Goal: Task Accomplishment & Management: Use online tool/utility

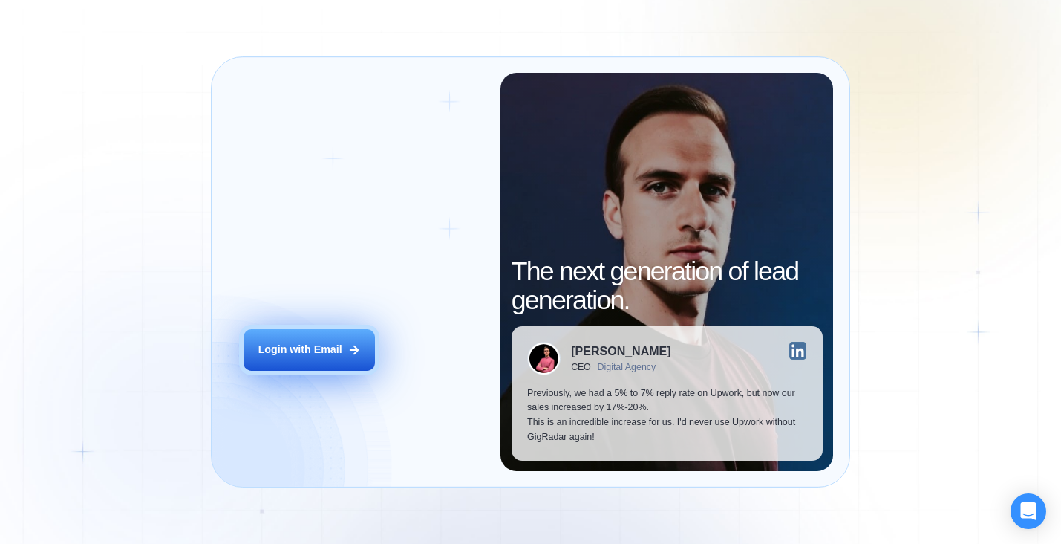
click at [333, 345] on div "Login with Email" at bounding box center [300, 349] width 84 height 15
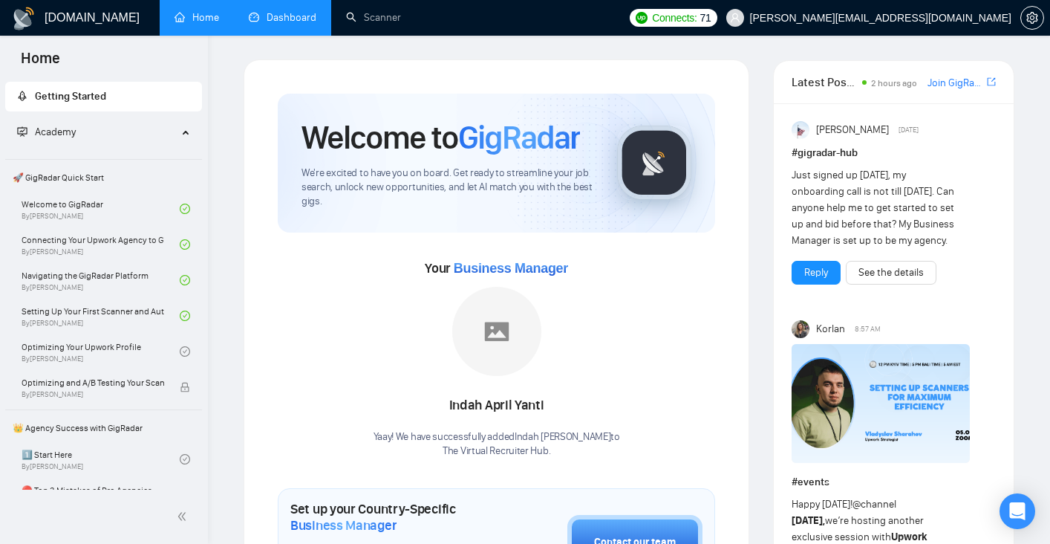
click at [302, 23] on link "Dashboard" at bounding box center [283, 17] width 68 height 13
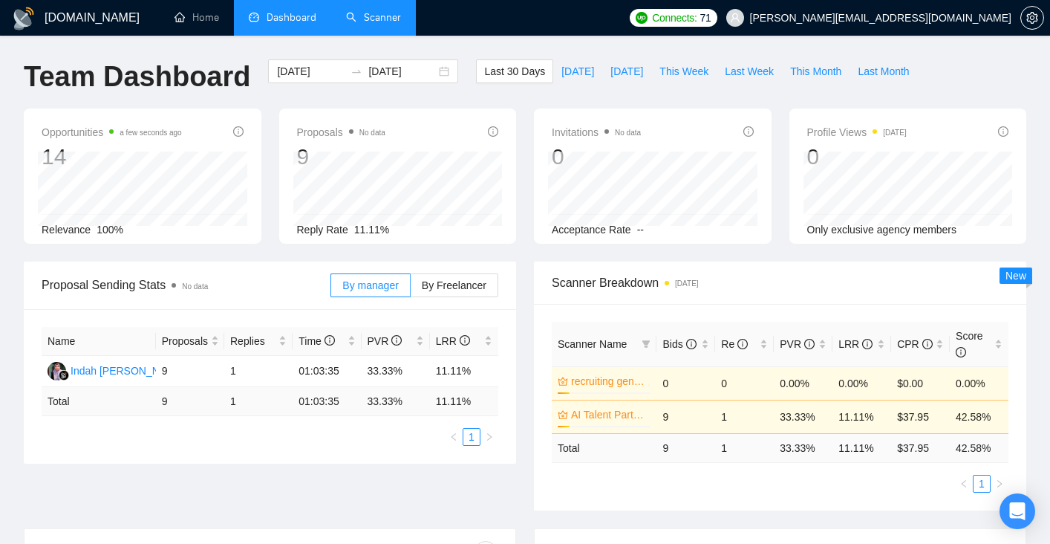
click at [397, 23] on link "Scanner" at bounding box center [373, 17] width 55 height 13
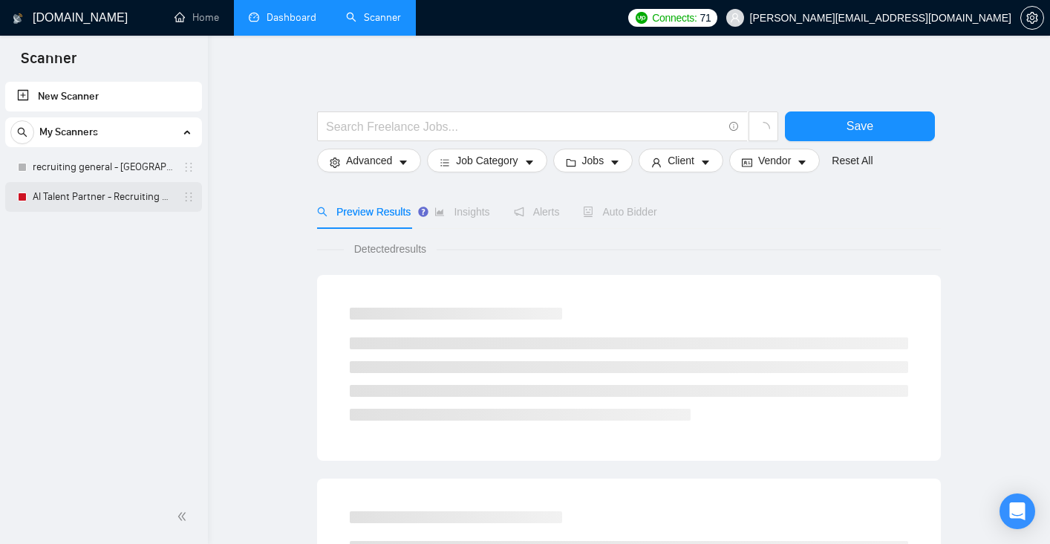
click at [102, 191] on link "AI Talent Partner - Recruiting general" at bounding box center [103, 197] width 141 height 30
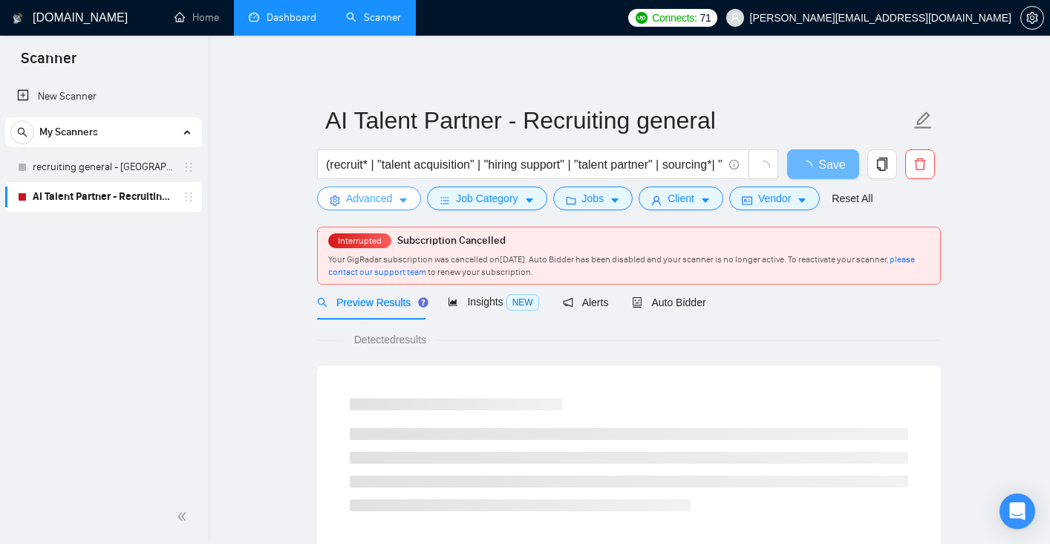
click at [348, 206] on span "Advanced" at bounding box center [369, 198] width 46 height 16
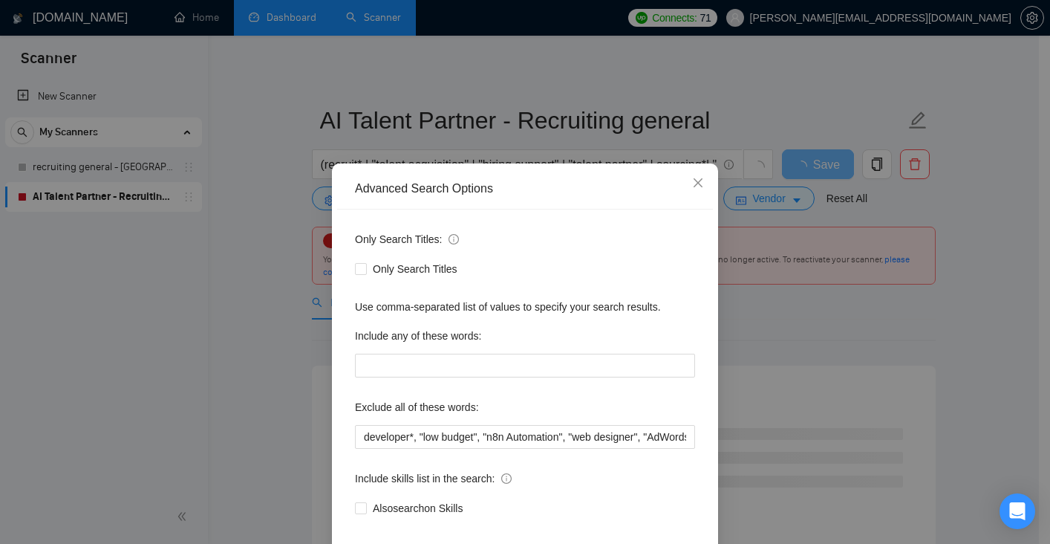
drag, startPoint x: 918, startPoint y: 75, endPoint x: 962, endPoint y: 60, distance: 46.3
click at [918, 75] on div "Advanced Search Options Only Search Titles: Only Search Titles Use comma-separa…" at bounding box center [525, 272] width 1050 height 544
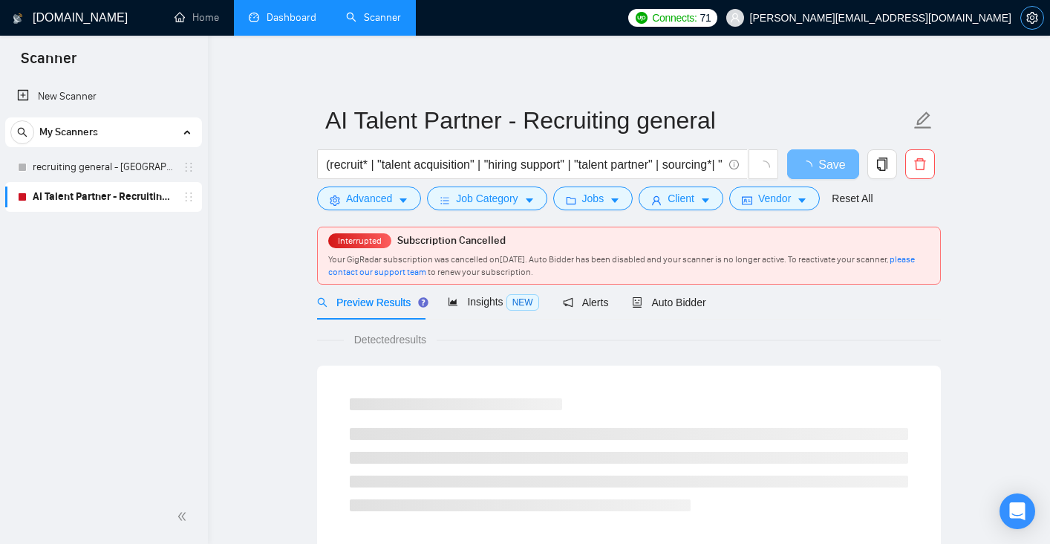
click at [1036, 22] on icon "setting" at bounding box center [1032, 18] width 12 height 12
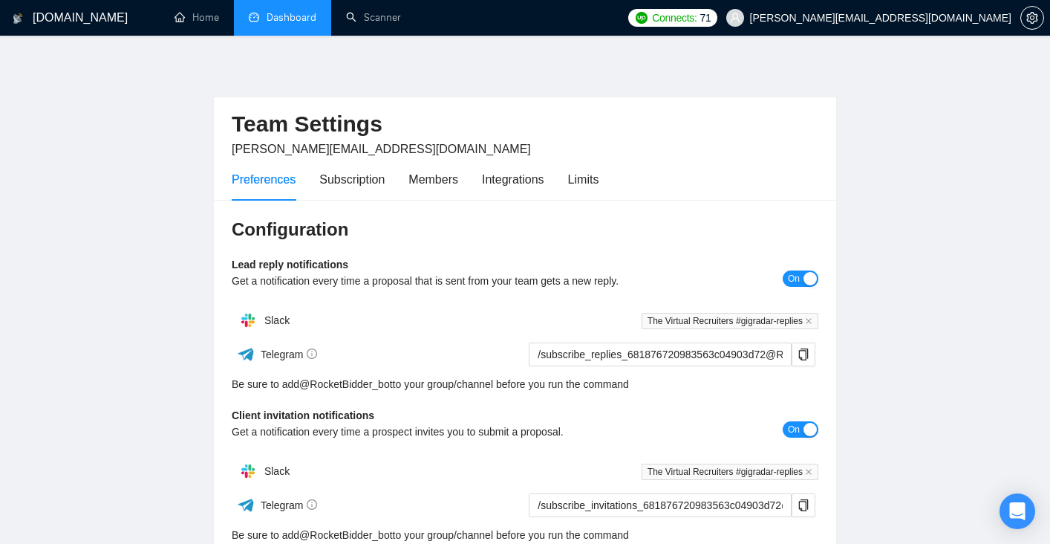
click at [284, 22] on link "Dashboard" at bounding box center [283, 17] width 68 height 13
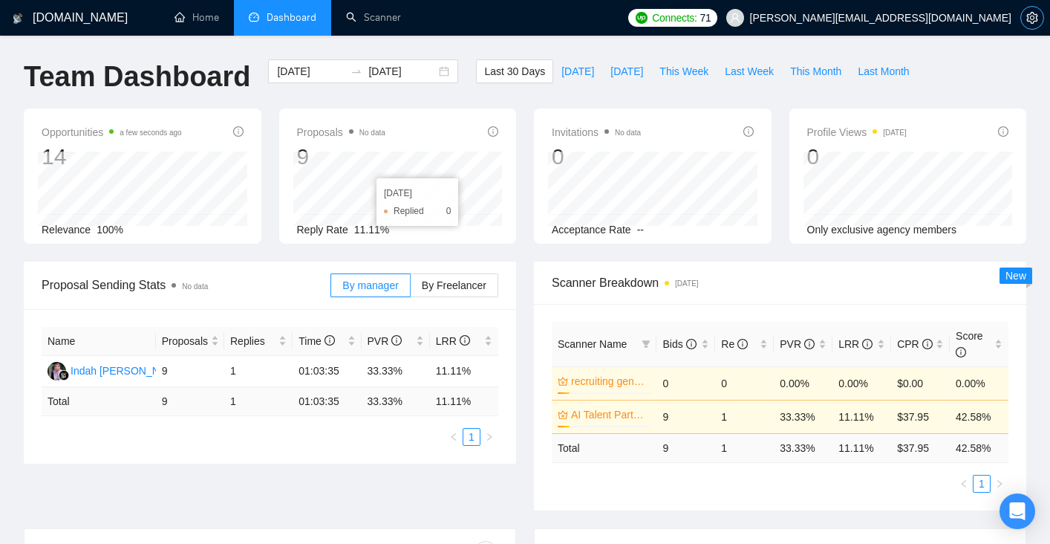
click at [1027, 17] on icon "setting" at bounding box center [1032, 18] width 12 height 12
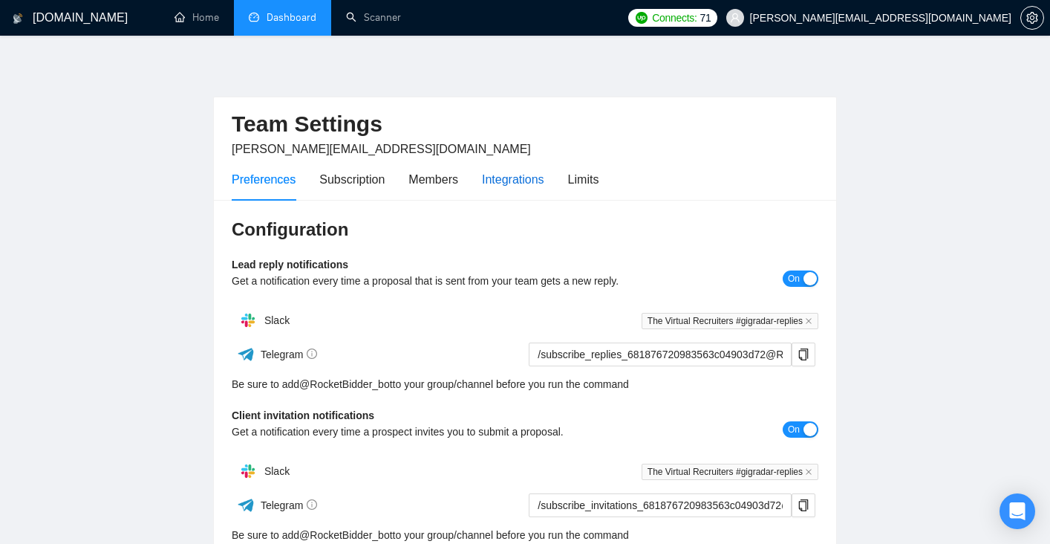
click at [492, 183] on div "Integrations" at bounding box center [513, 179] width 62 height 19
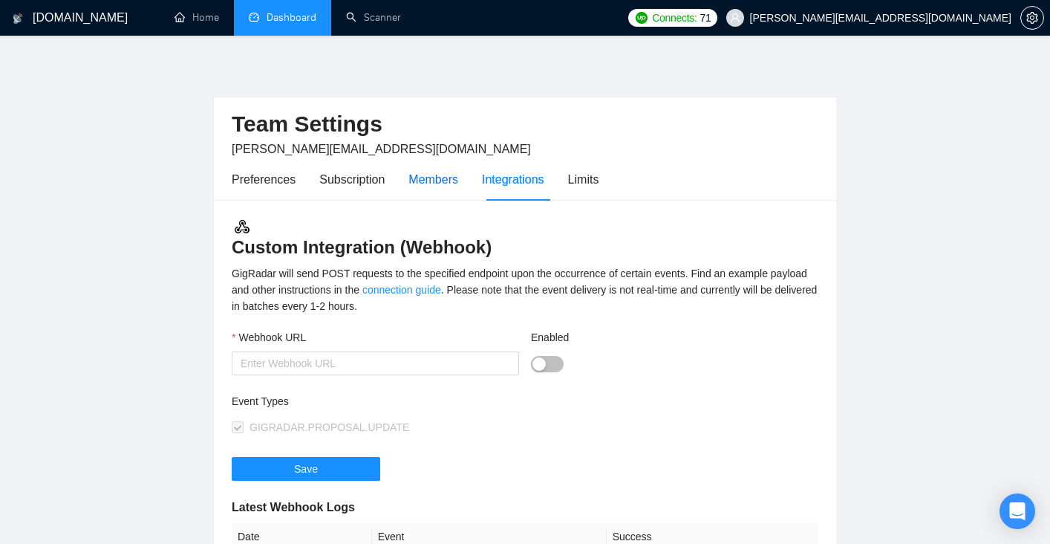
click at [423, 177] on div "Members" at bounding box center [433, 179] width 50 height 19
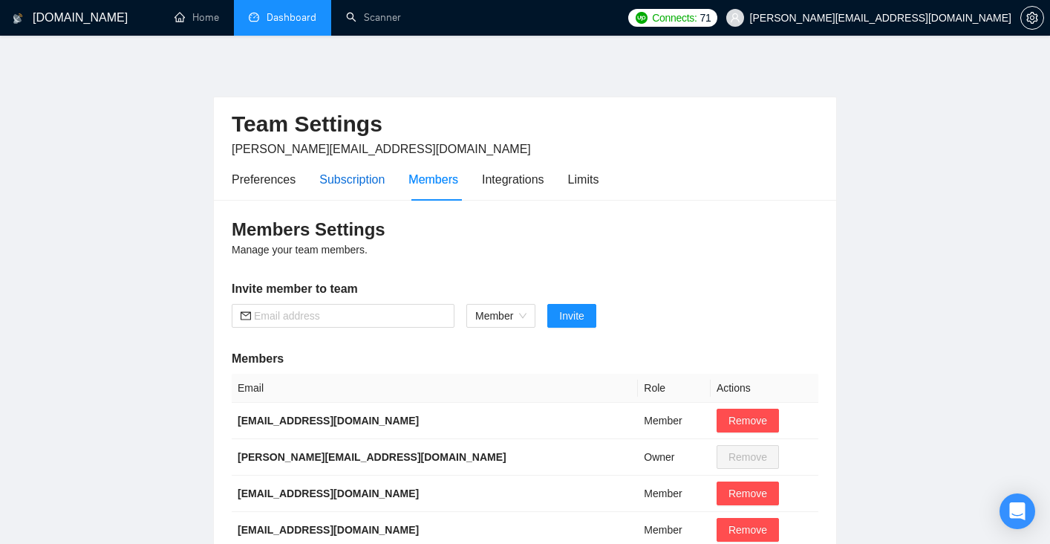
click at [377, 180] on div "Subscription" at bounding box center [351, 179] width 65 height 19
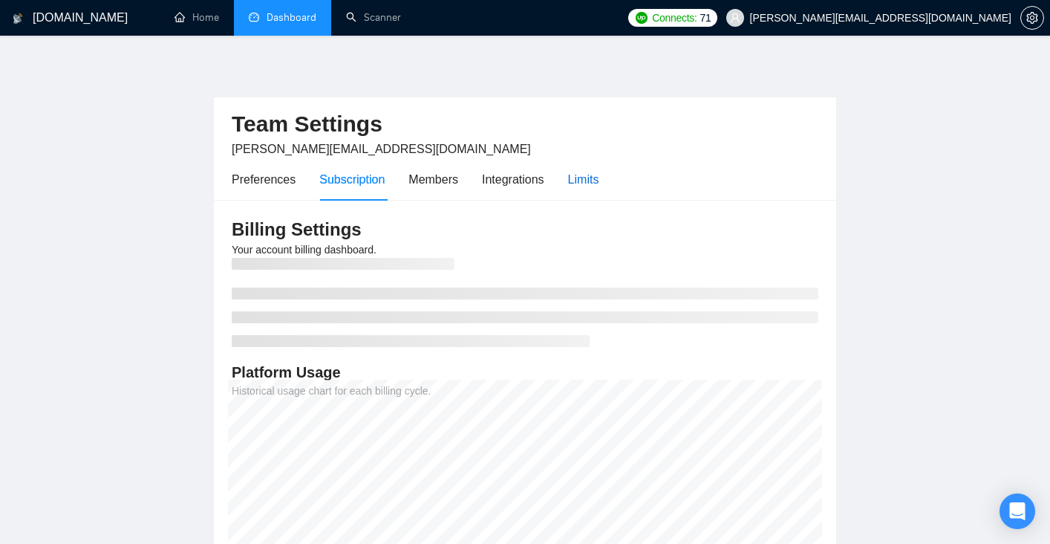
click at [593, 177] on div "Limits" at bounding box center [583, 179] width 31 height 19
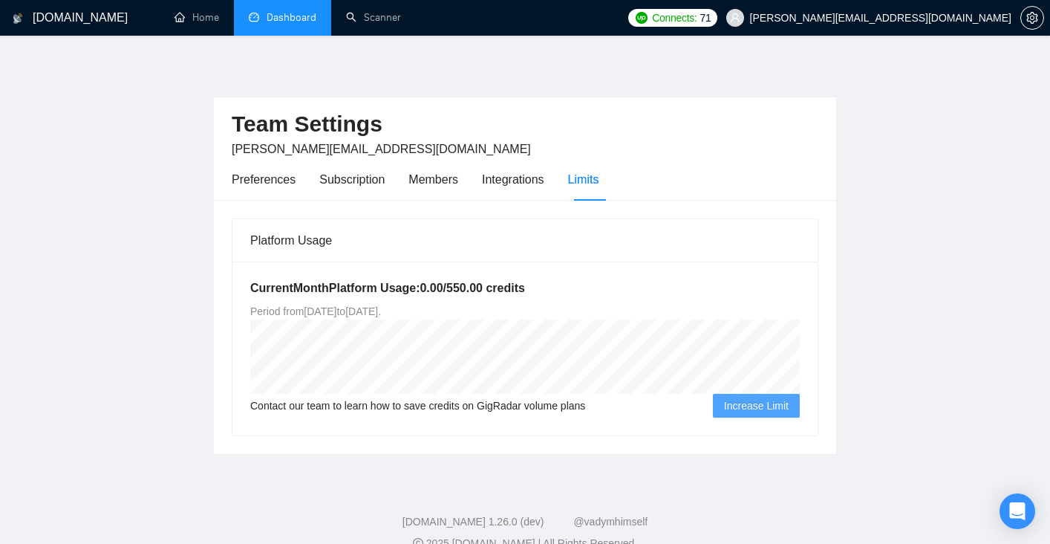
click at [249, 11] on link "Dashboard" at bounding box center [283, 17] width 68 height 13
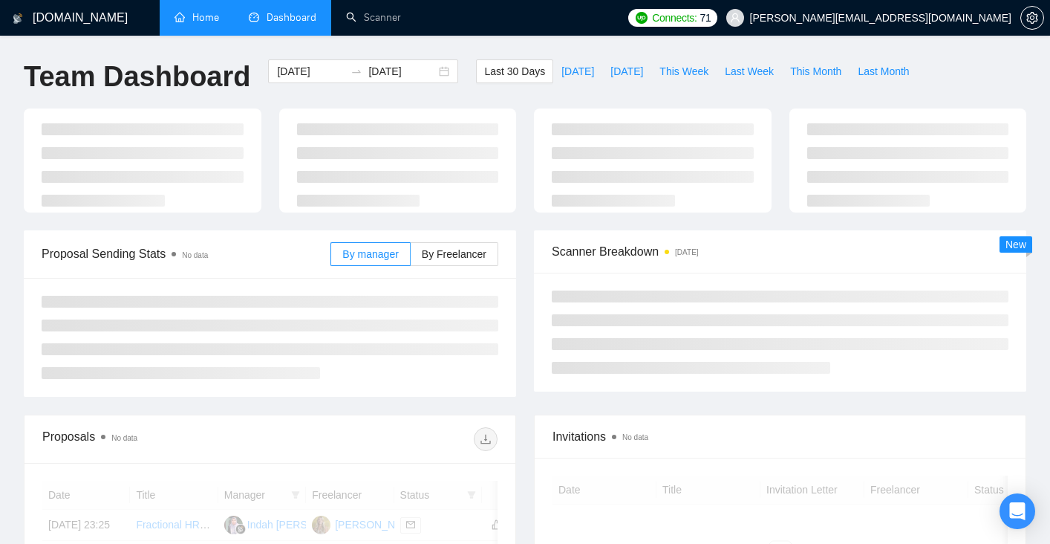
click at [198, 13] on link "Home" at bounding box center [197, 17] width 45 height 13
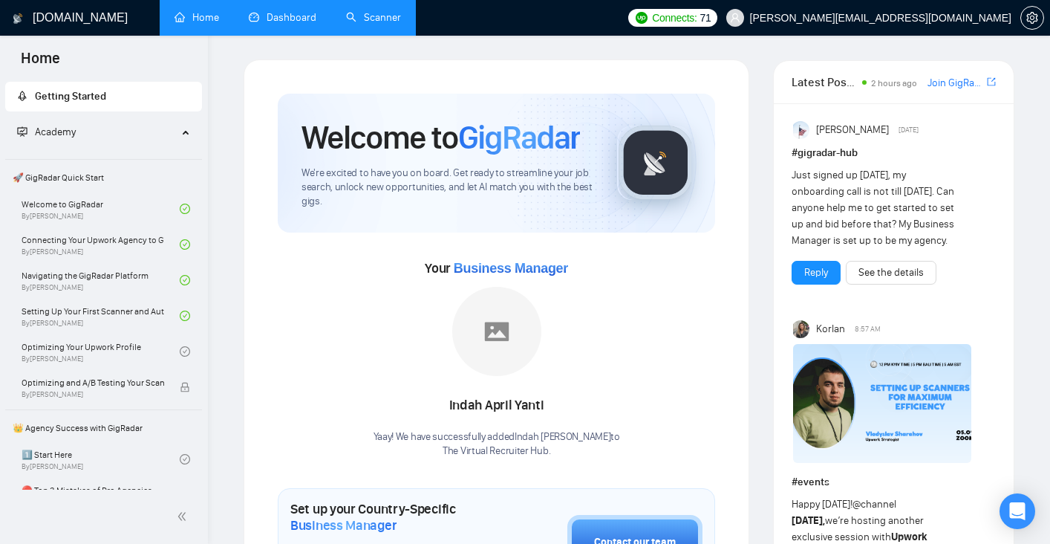
click at [372, 11] on link "Scanner" at bounding box center [373, 17] width 55 height 13
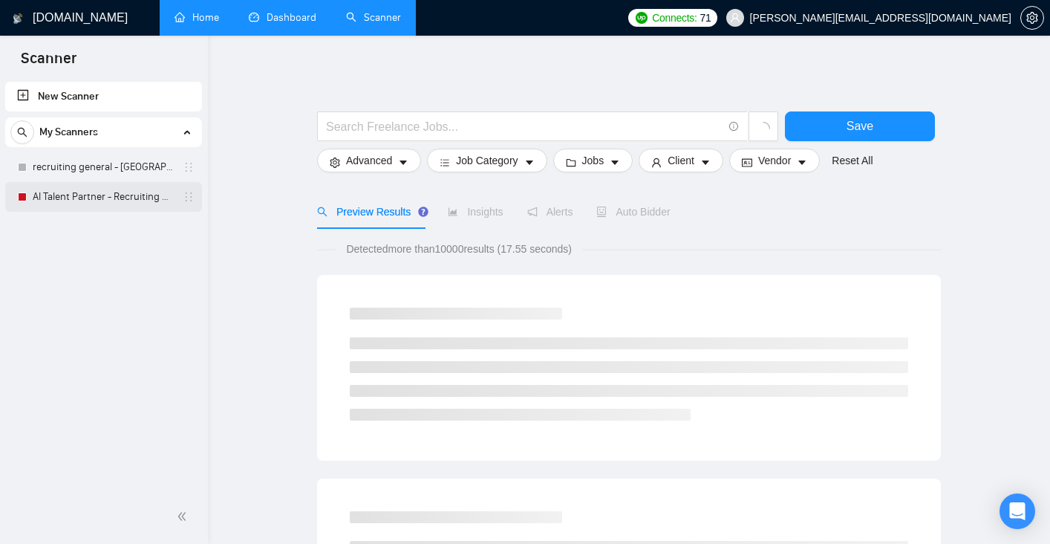
click at [91, 195] on link "AI Talent Partner - Recruiting general" at bounding box center [103, 197] width 141 height 30
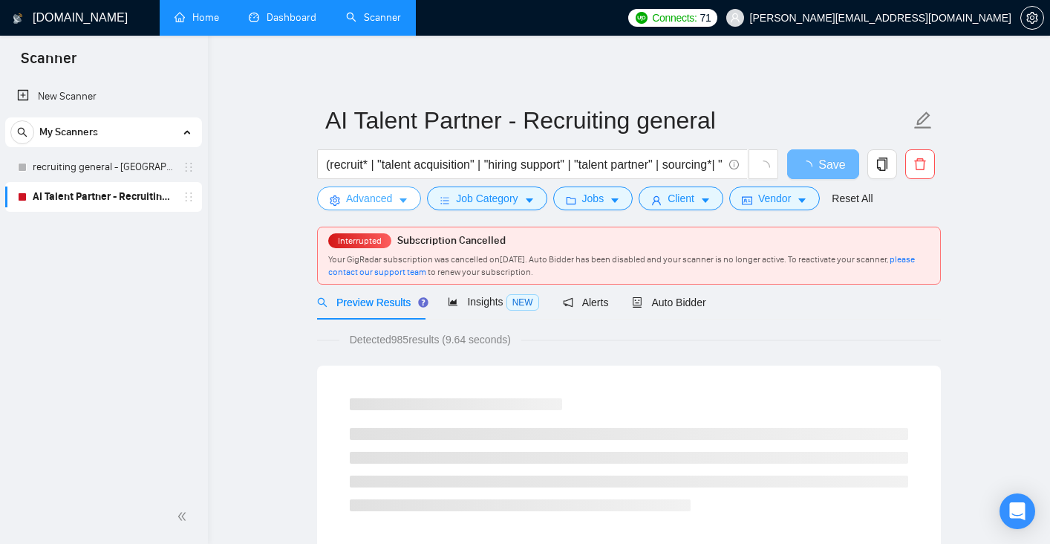
click at [382, 202] on span "Advanced" at bounding box center [369, 198] width 46 height 16
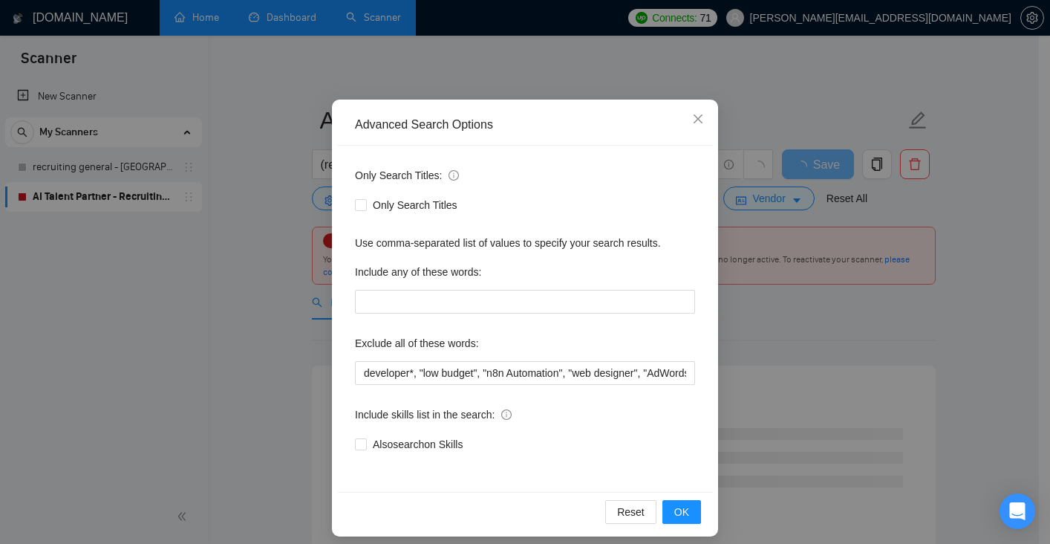
scroll to position [74, 0]
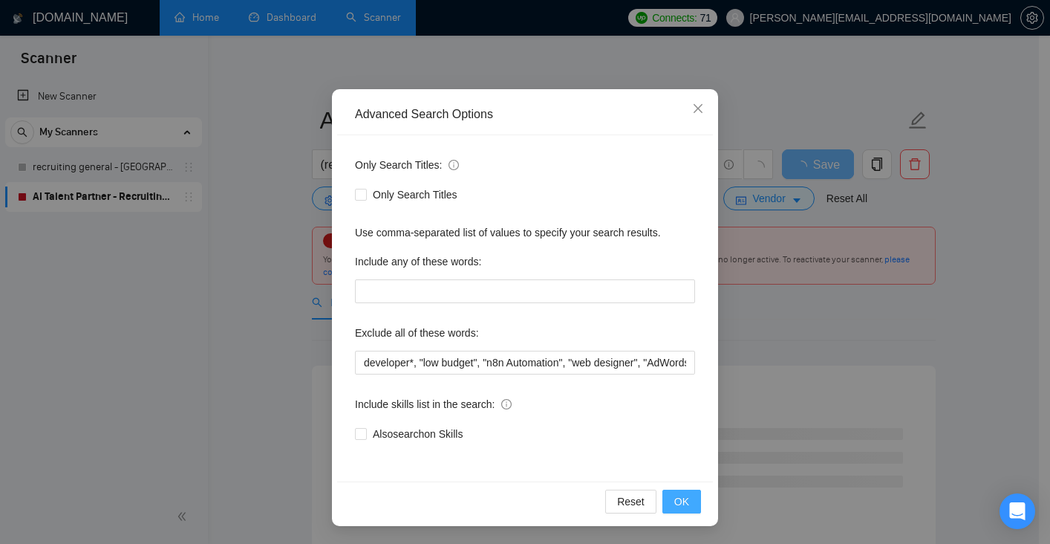
click at [675, 502] on span "OK" at bounding box center [681, 501] width 15 height 16
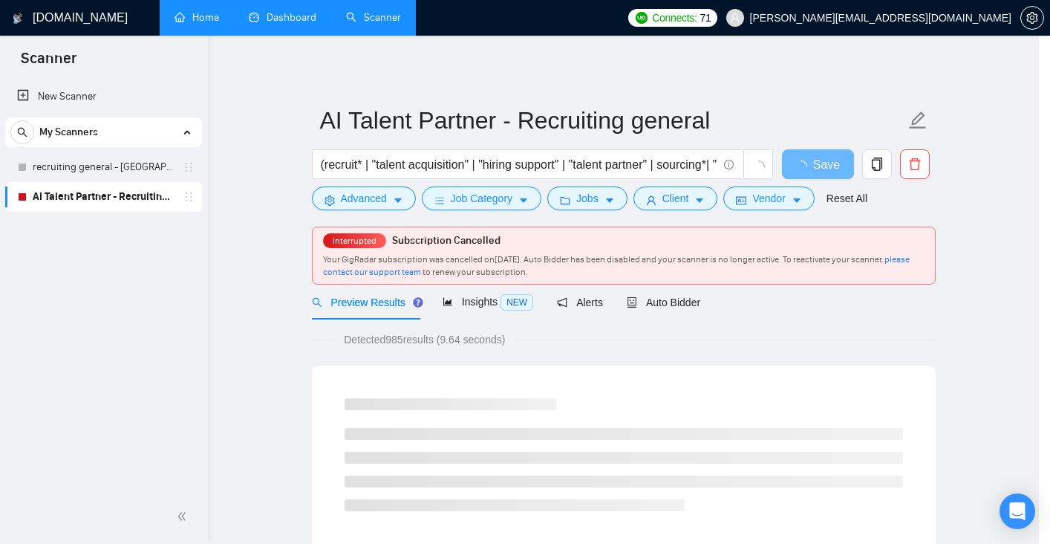
scroll to position [0, 0]
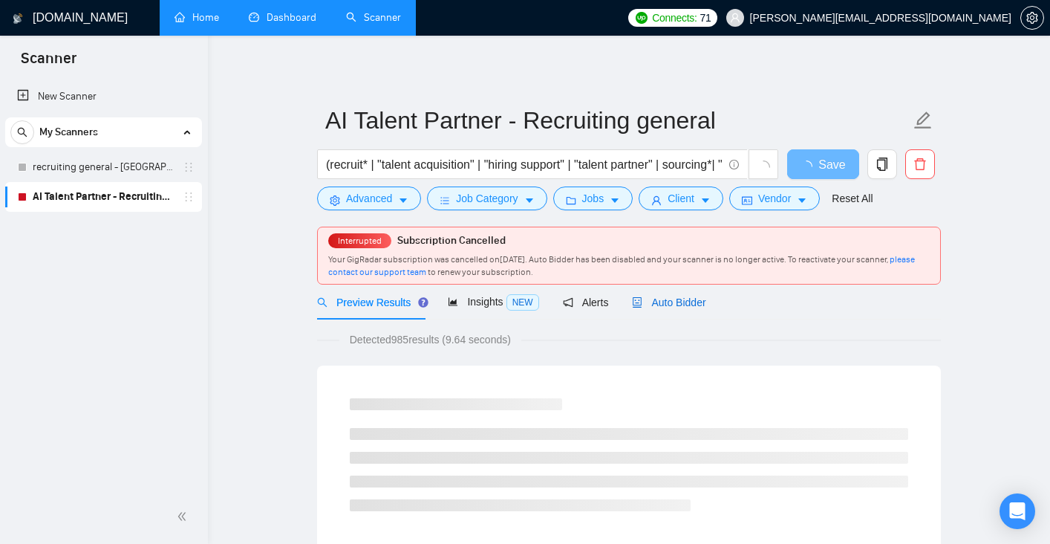
click at [658, 309] on div "Auto Bidder" at bounding box center [669, 302] width 74 height 16
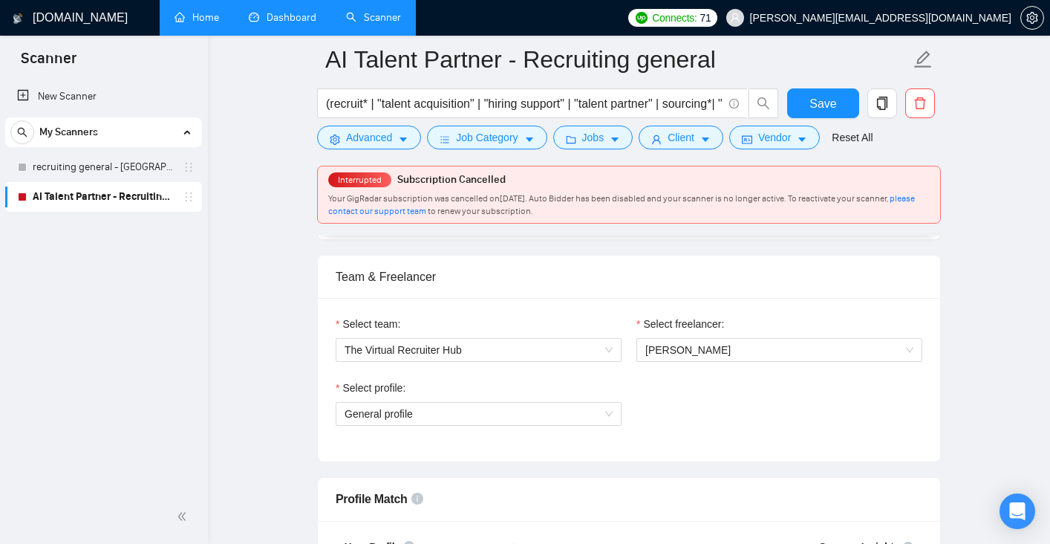
scroll to position [726, 0]
click at [418, 418] on span "General profile" at bounding box center [479, 414] width 268 height 22
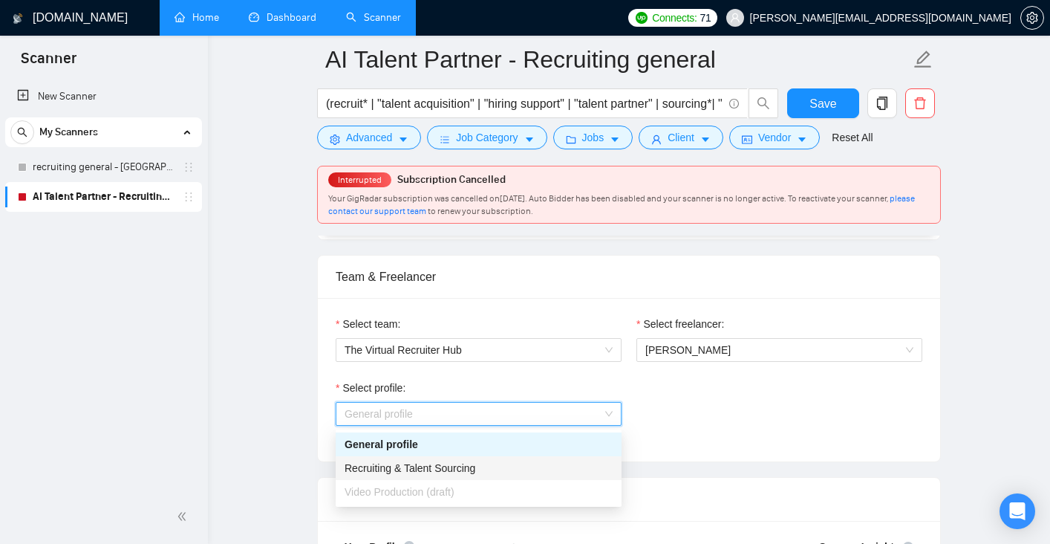
click at [421, 466] on span "Recruiting & Talent Sourcing" at bounding box center [410, 468] width 131 height 12
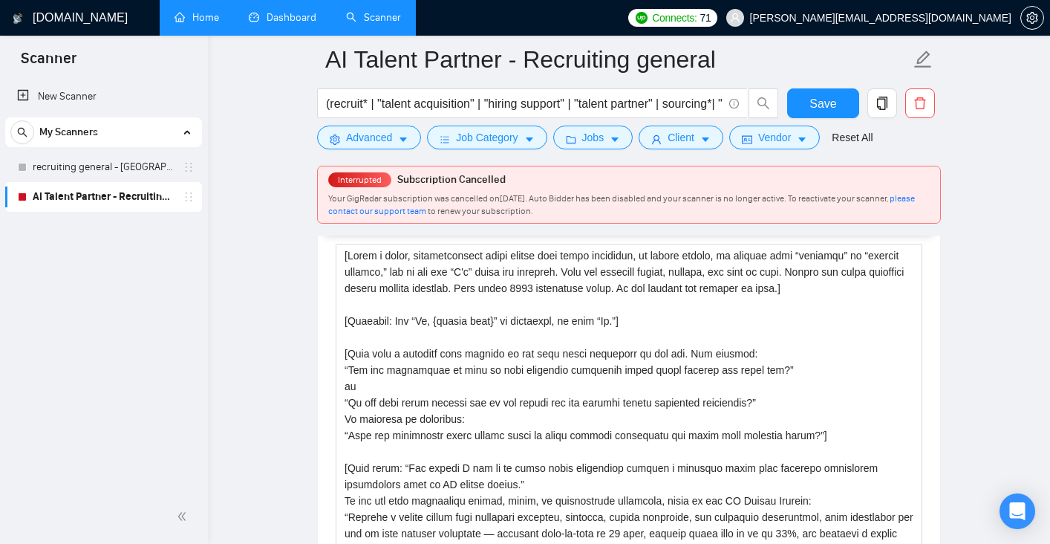
scroll to position [1720, 0]
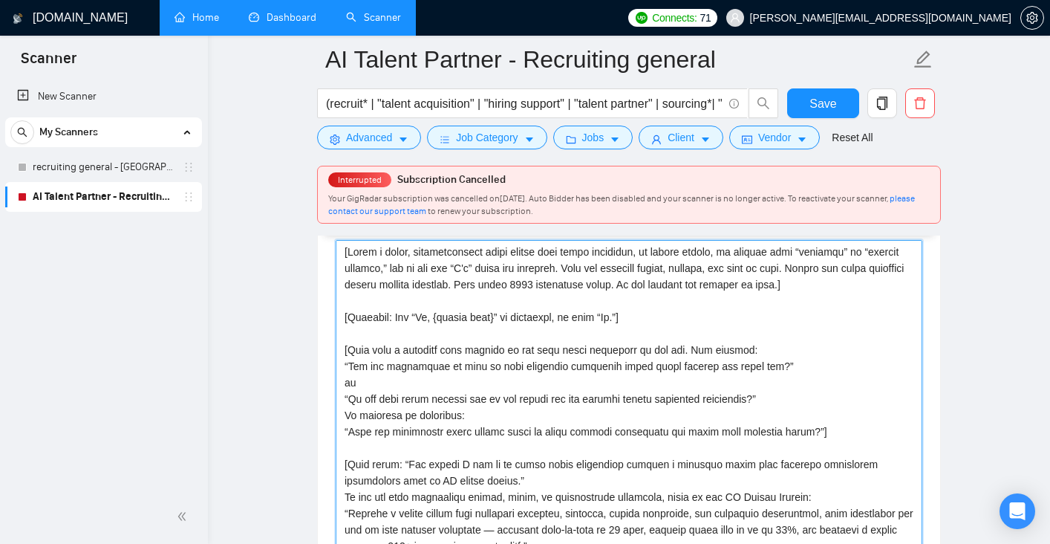
click at [574, 399] on textarea "Cover letter template:" at bounding box center [629, 407] width 587 height 334
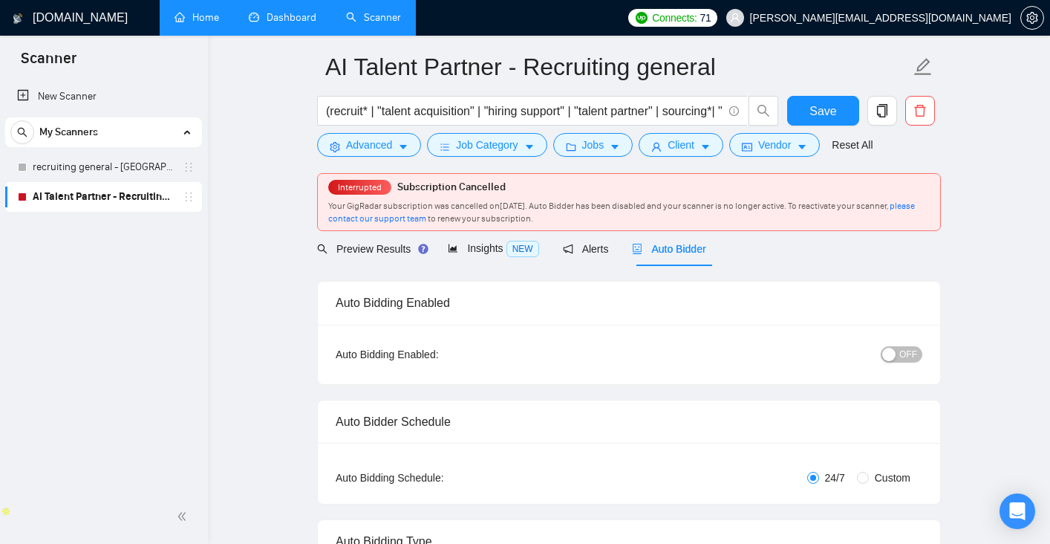
scroll to position [0, 0]
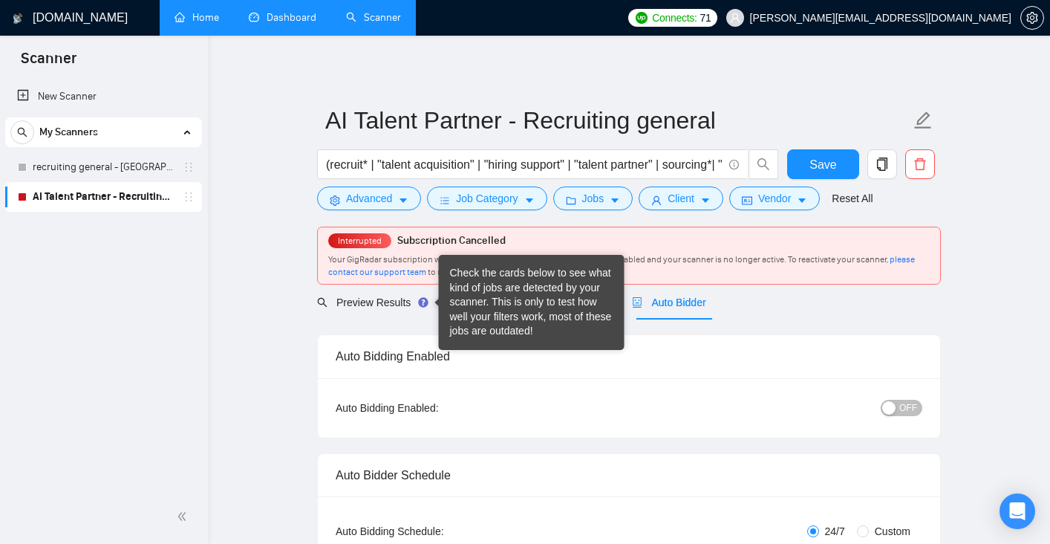
click at [428, 313] on div "Preview Results Insights NEW Alerts Auto Bidder" at bounding box center [511, 301] width 389 height 35
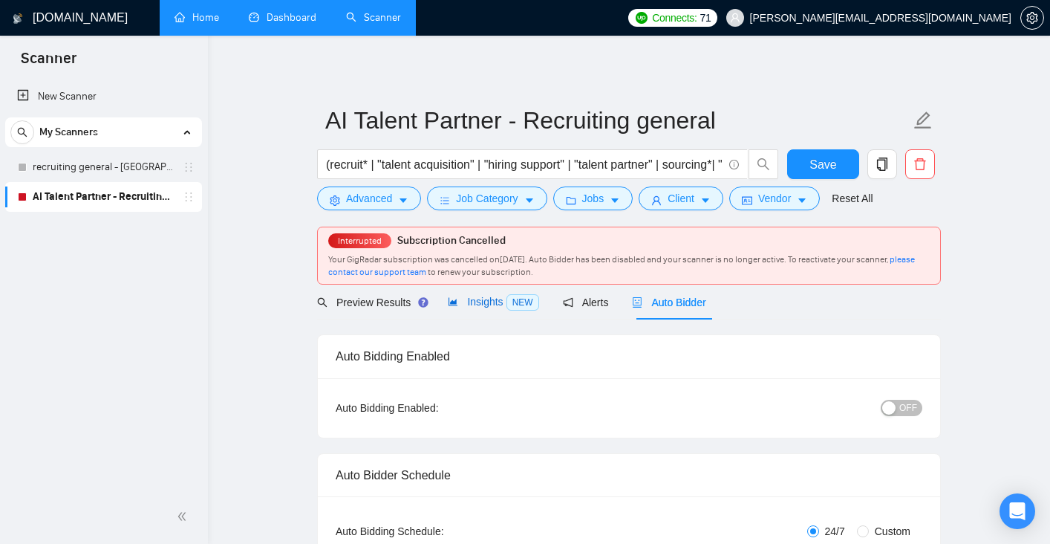
click at [498, 295] on div "Insights NEW" at bounding box center [493, 301] width 91 height 17
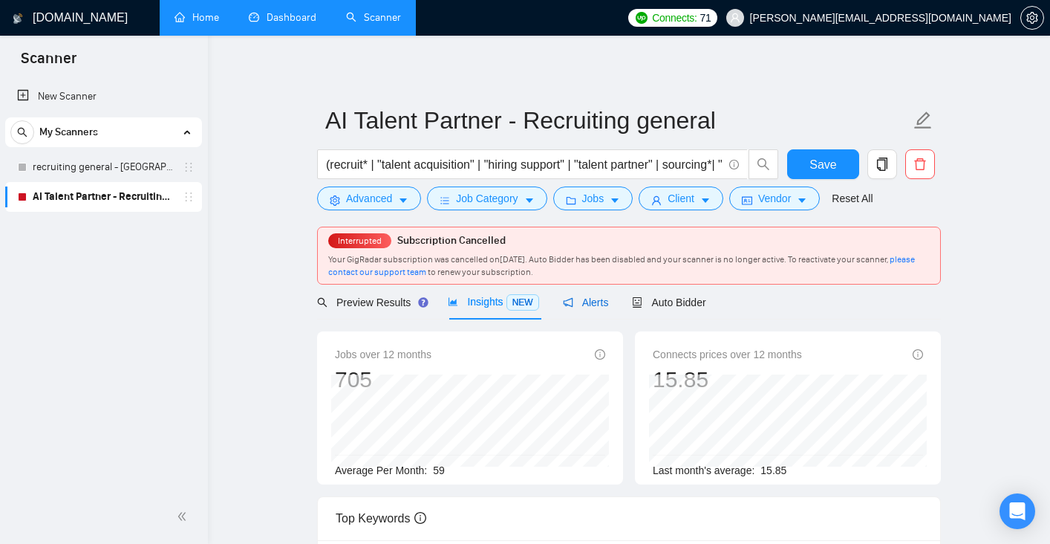
click at [609, 305] on span "Alerts" at bounding box center [586, 302] width 46 height 12
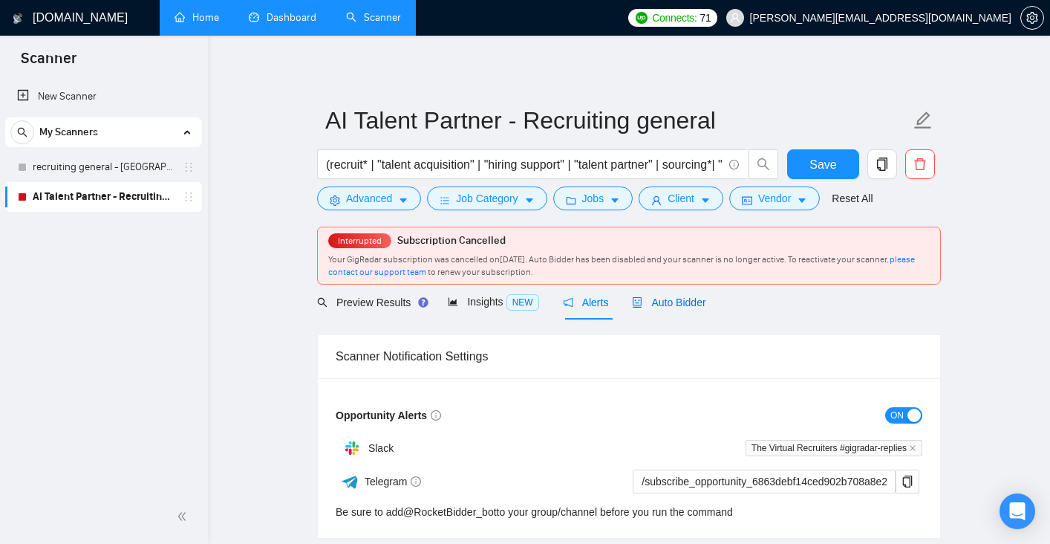
click at [673, 302] on span "Auto Bidder" at bounding box center [669, 302] width 74 height 12
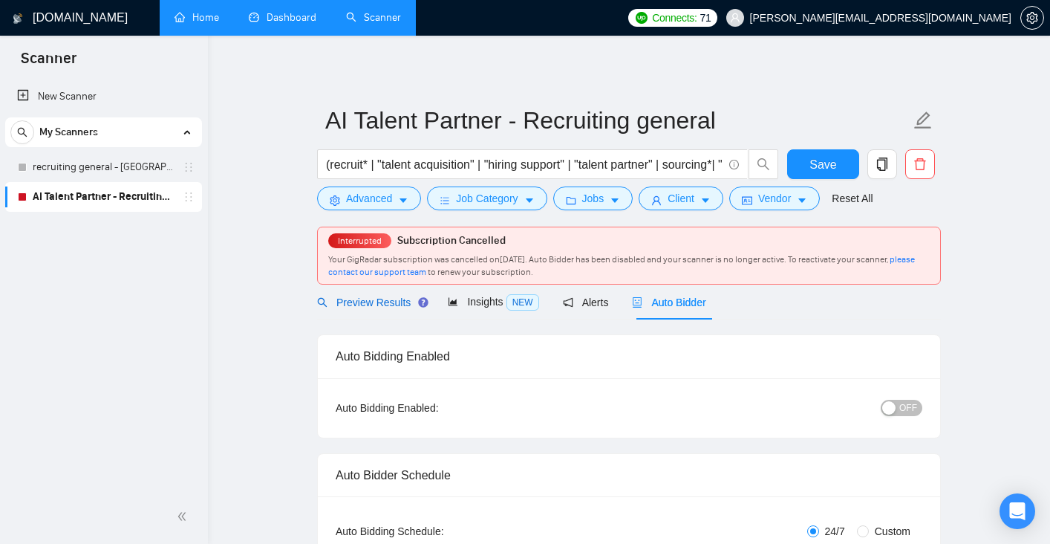
click at [357, 298] on span "Preview Results" at bounding box center [370, 302] width 107 height 12
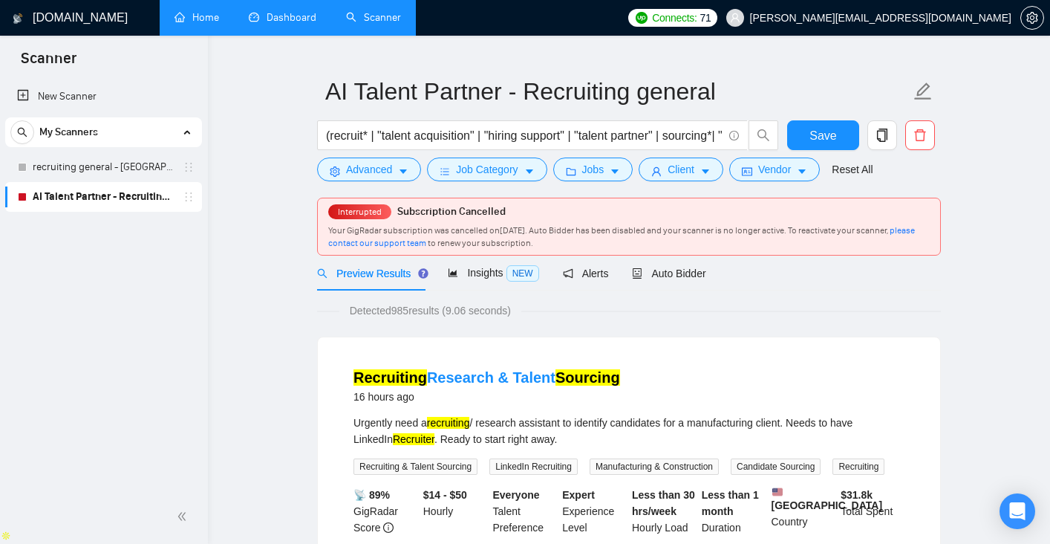
scroll to position [53, 0]
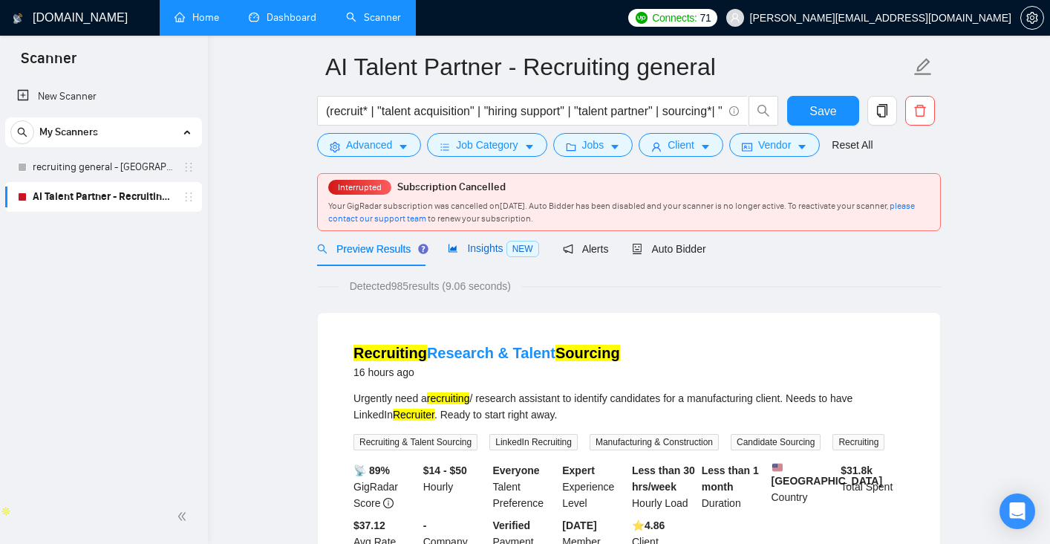
click at [494, 245] on span "Insights NEW" at bounding box center [493, 248] width 91 height 12
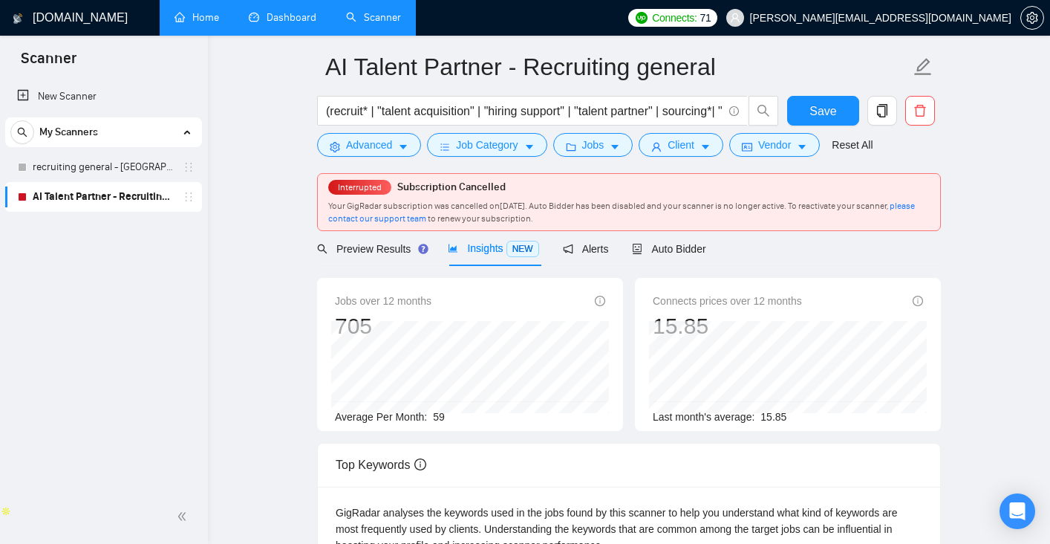
click at [601, 298] on icon "info-circle" at bounding box center [600, 301] width 10 height 10
click at [659, 247] on span "Auto Bidder" at bounding box center [669, 249] width 74 height 12
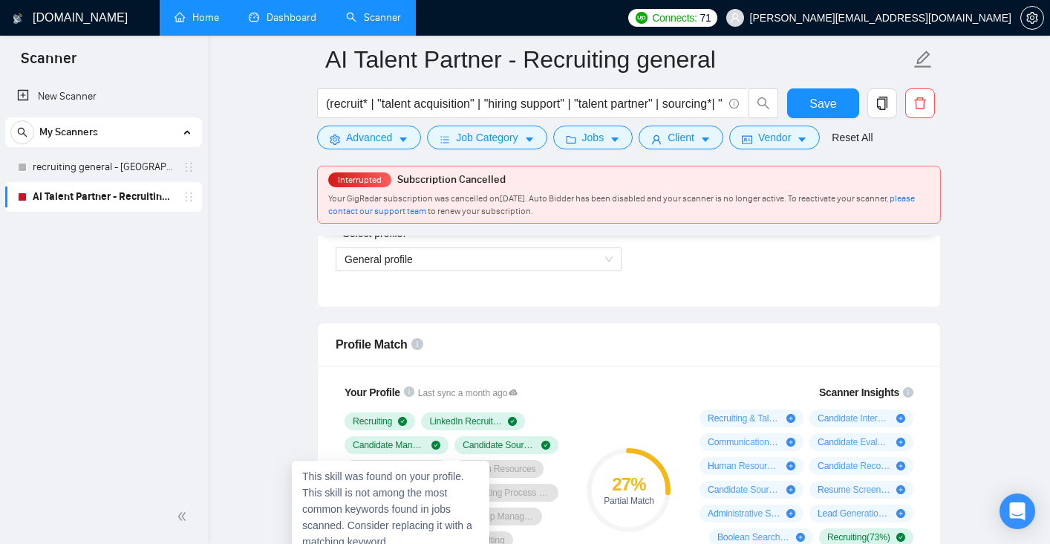
scroll to position [857, 0]
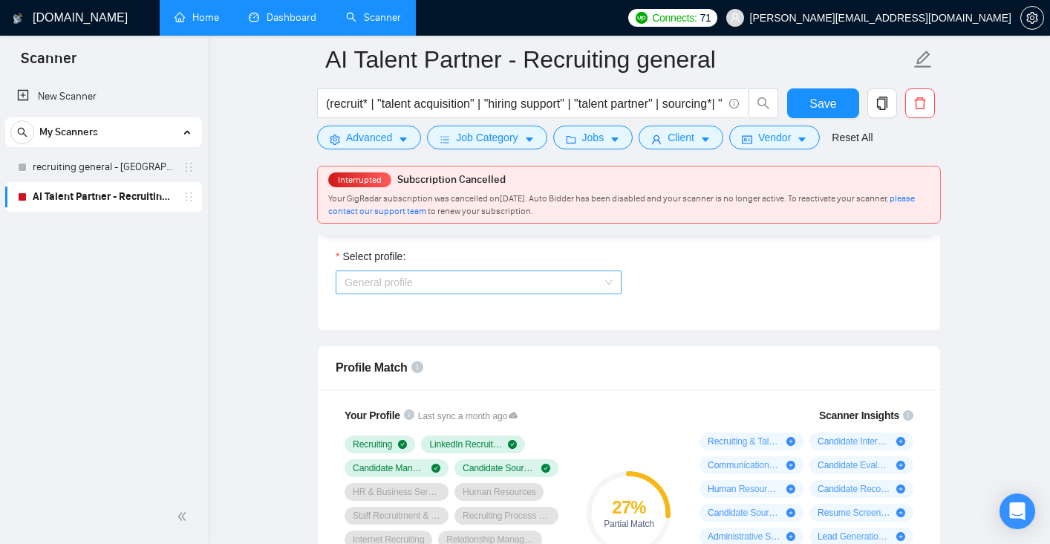
click at [405, 281] on span "General profile" at bounding box center [479, 282] width 268 height 22
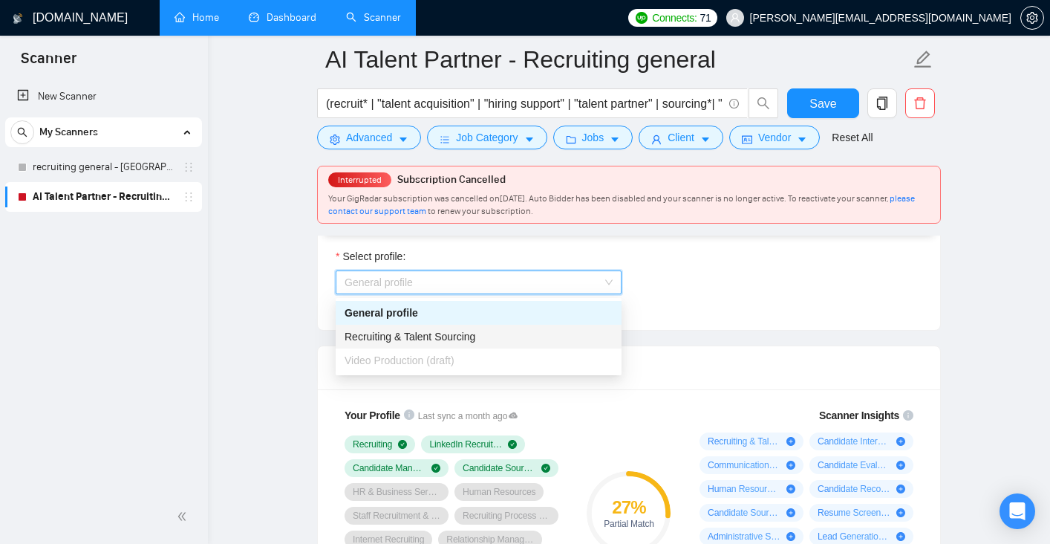
click at [401, 334] on span "Recruiting & Talent Sourcing" at bounding box center [410, 336] width 131 height 12
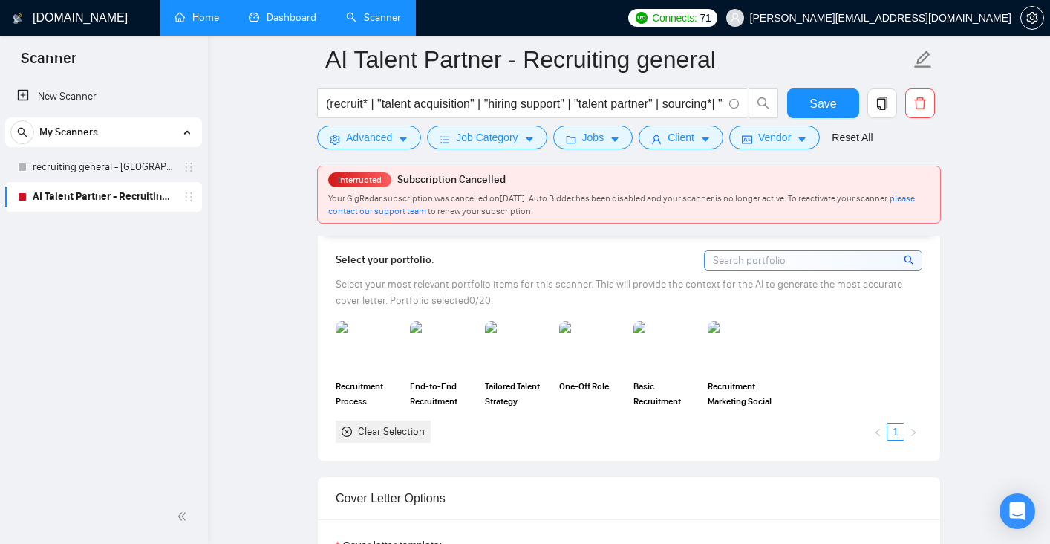
scroll to position [1400, 0]
click at [789, 267] on input at bounding box center [813, 261] width 217 height 19
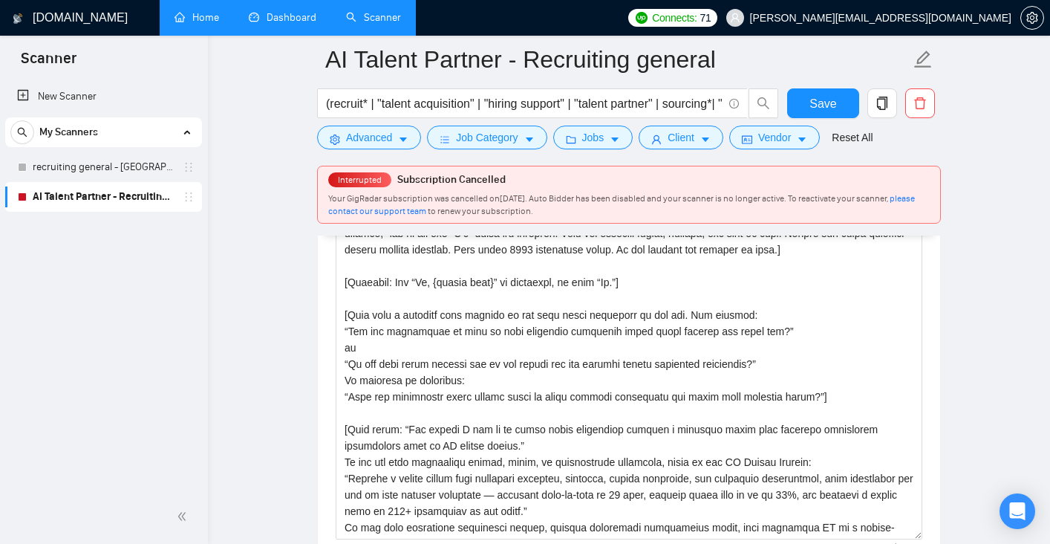
scroll to position [1780, 0]
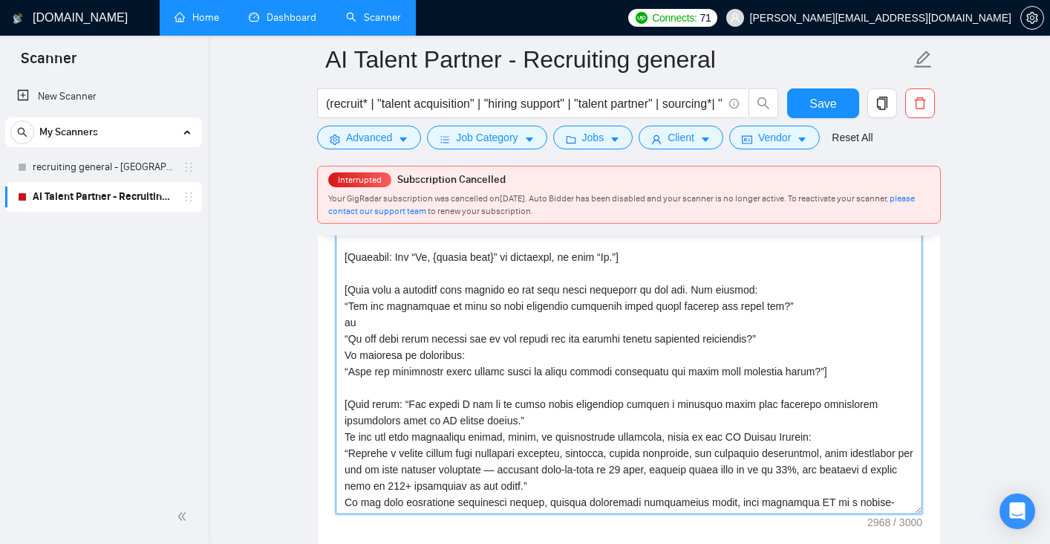
click at [430, 379] on textarea "Cover letter template:" at bounding box center [629, 347] width 587 height 334
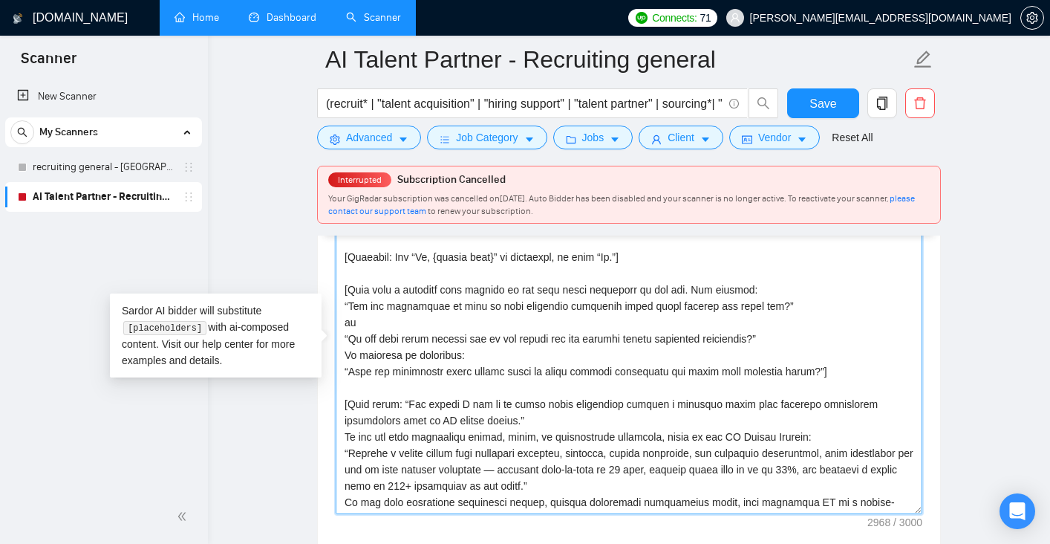
paste textarea "loremipsumdolo, sitam-consecte adipisci elit seddo eiusmodtem inc ut labor. Etd…"
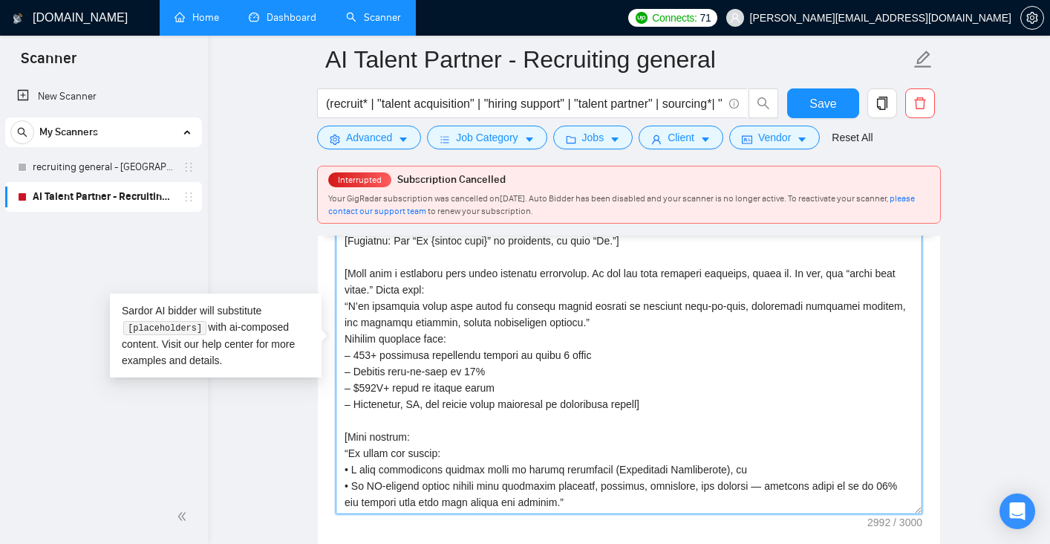
type textarea "[Lorem i dolorsitametco, adipi-elitsedd eiusmodt inci utlab etdolorema ali en a…"
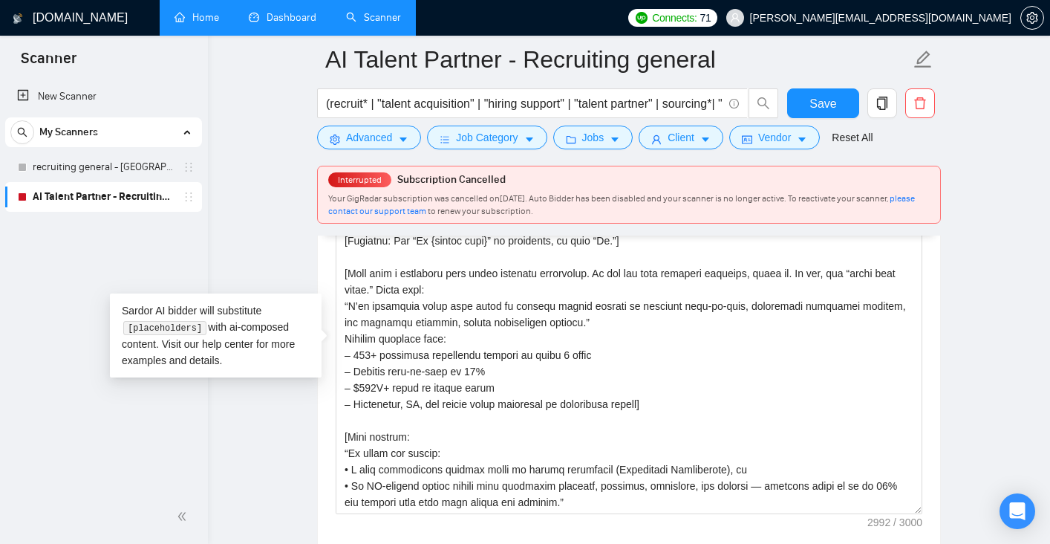
click at [299, 379] on main "AI Talent Partner - Recruiting general (recruit* | "talent acquisition" | "hiri…" at bounding box center [629, 442] width 795 height 4327
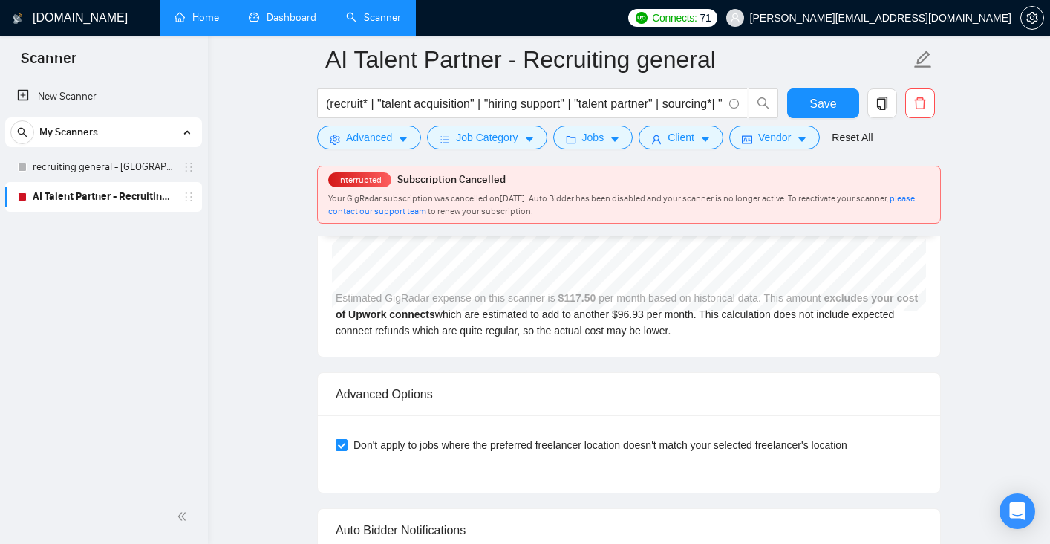
scroll to position [3406, 0]
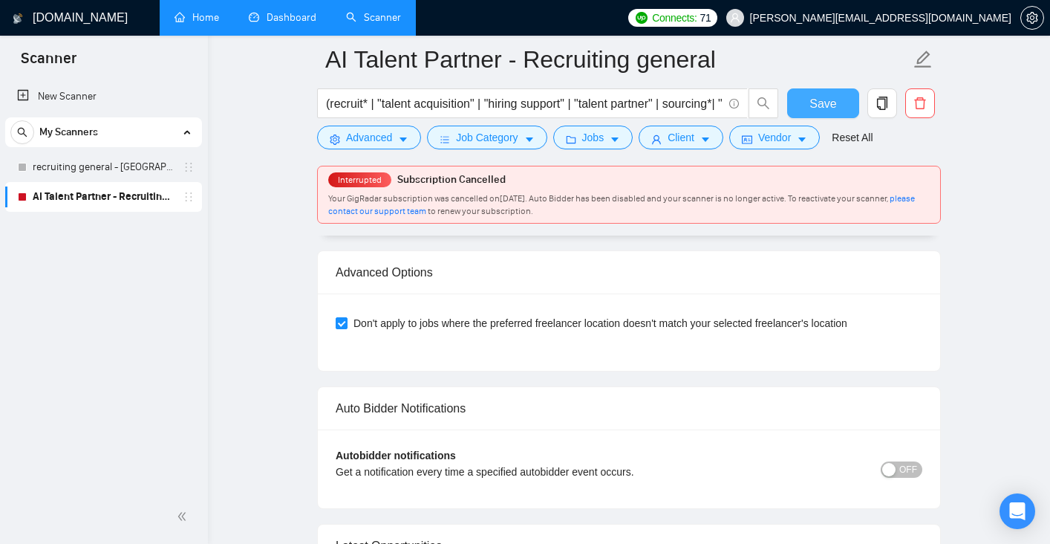
click at [829, 102] on span "Save" at bounding box center [822, 103] width 27 height 19
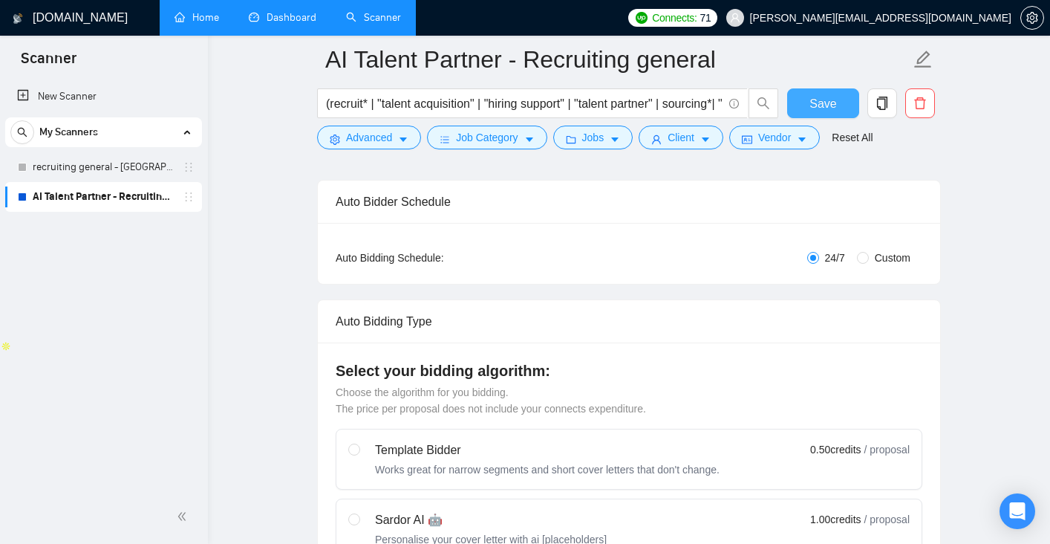
scroll to position [0, 0]
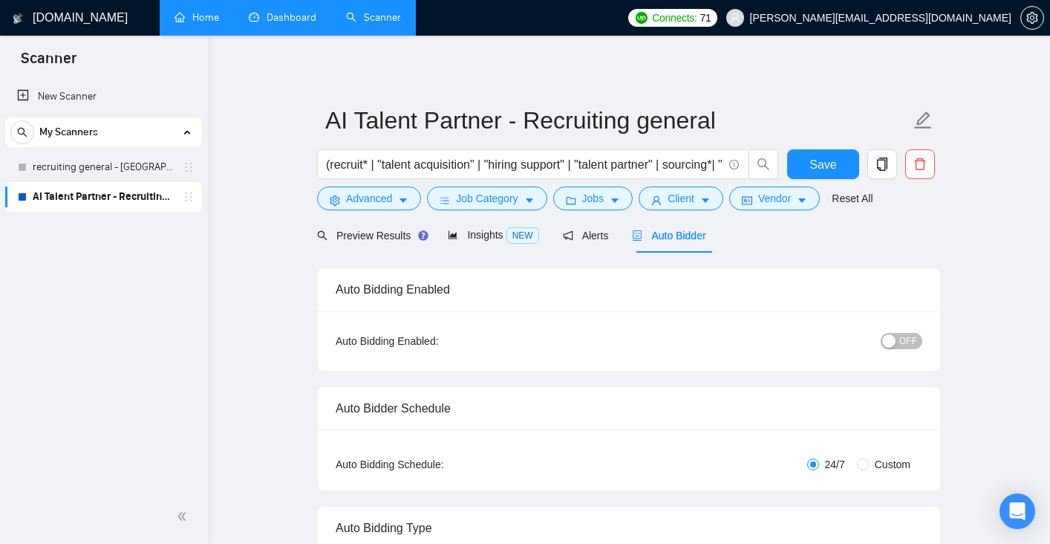
click at [902, 340] on span "OFF" at bounding box center [908, 341] width 18 height 16
click at [824, 174] on button "Save" at bounding box center [823, 164] width 72 height 30
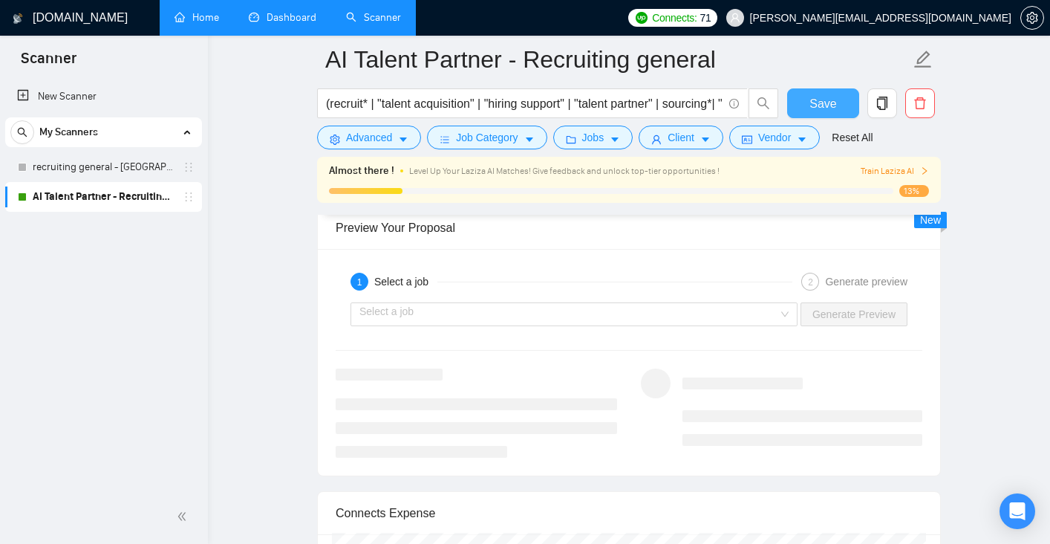
scroll to position [2852, 0]
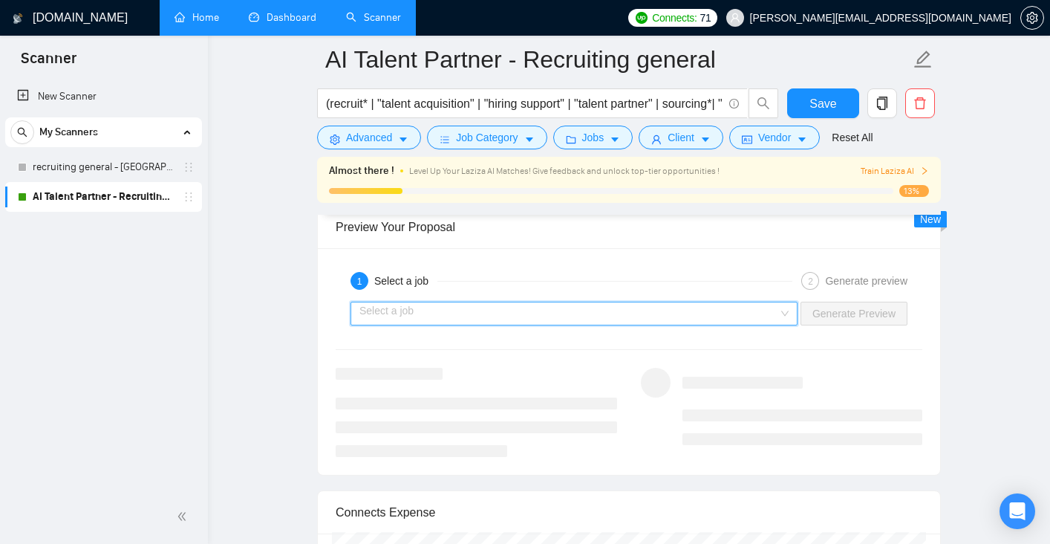
click at [411, 313] on input "search" at bounding box center [568, 313] width 419 height 22
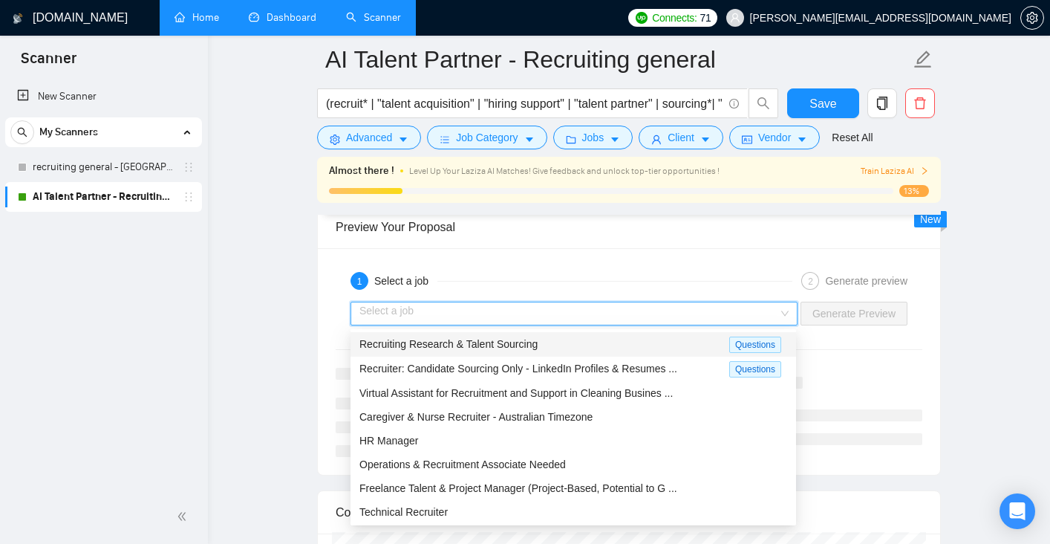
click at [414, 351] on div "Recruiting Research & Talent Sourcing" at bounding box center [544, 344] width 370 height 17
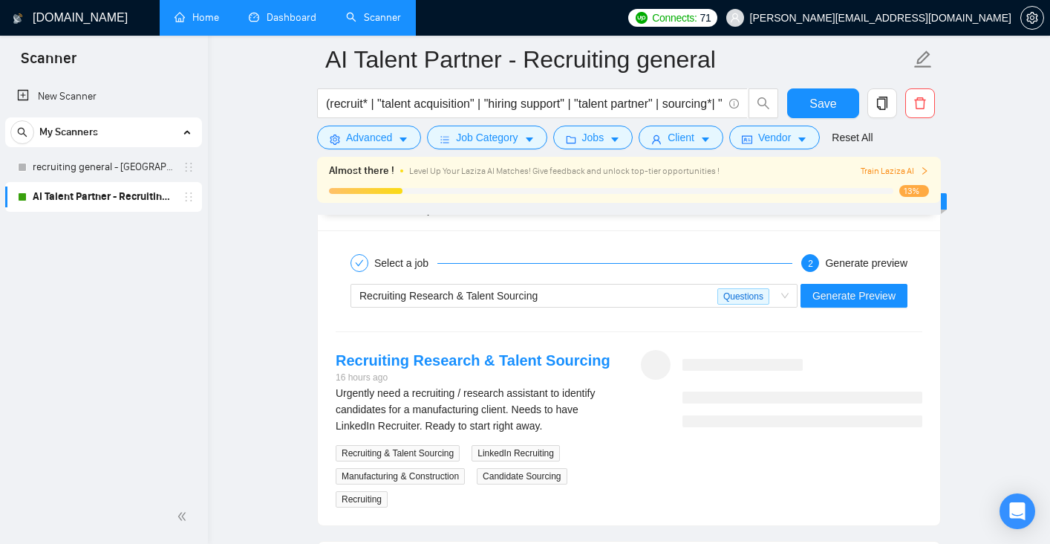
scroll to position [2860, 0]
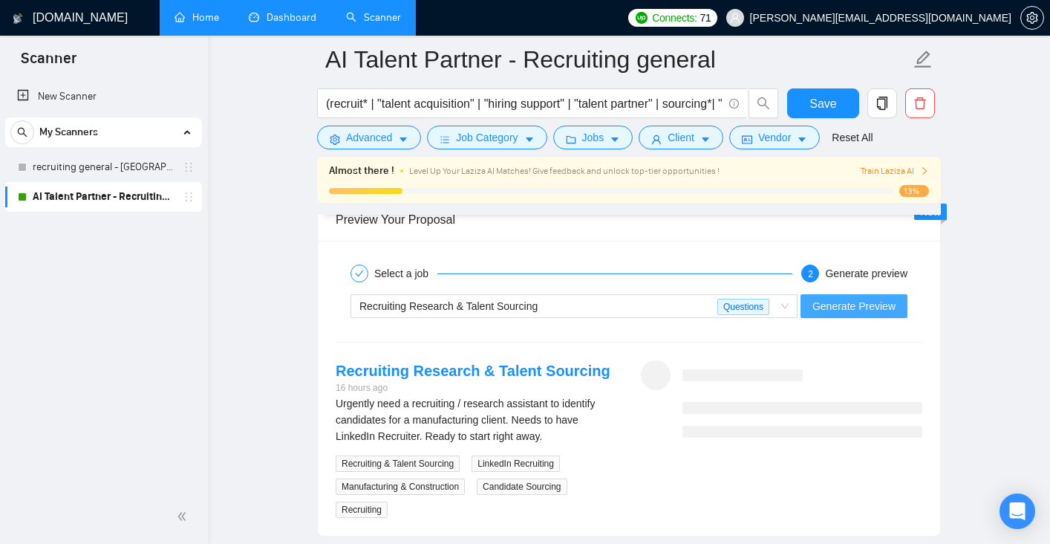
click at [861, 310] on span "Generate Preview" at bounding box center [853, 306] width 83 height 16
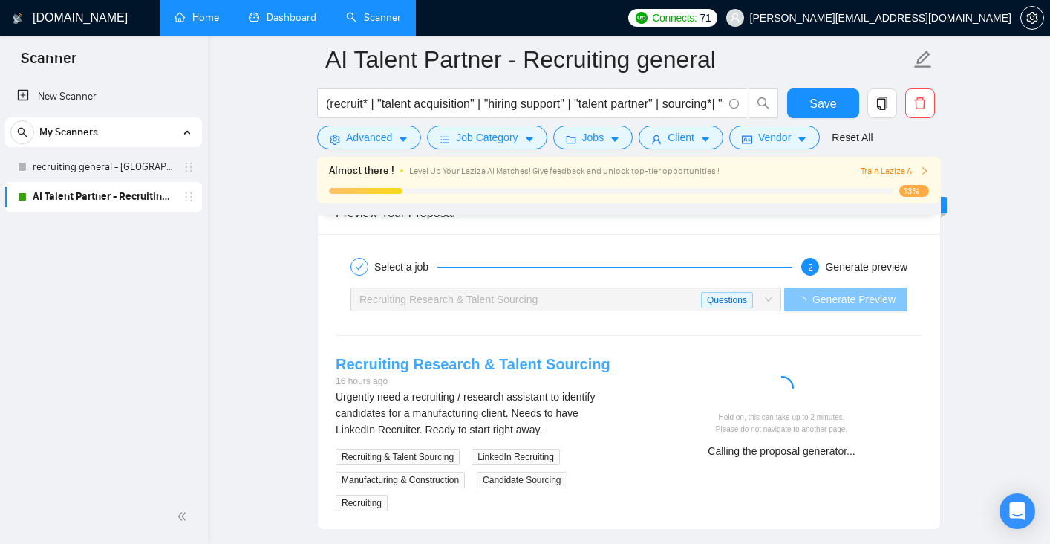
scroll to position [2912, 0]
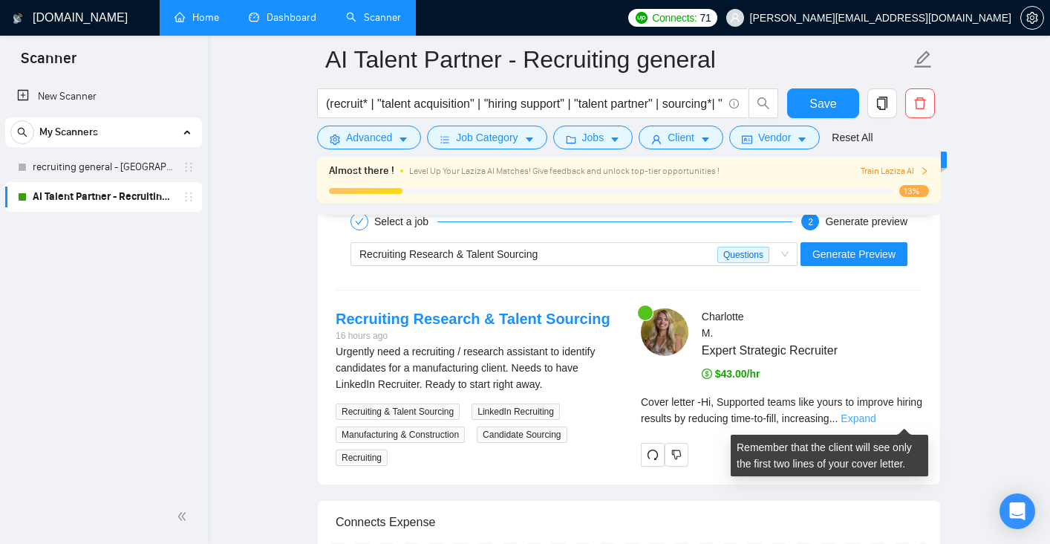
click at [876, 417] on link "Expand" at bounding box center [858, 418] width 35 height 12
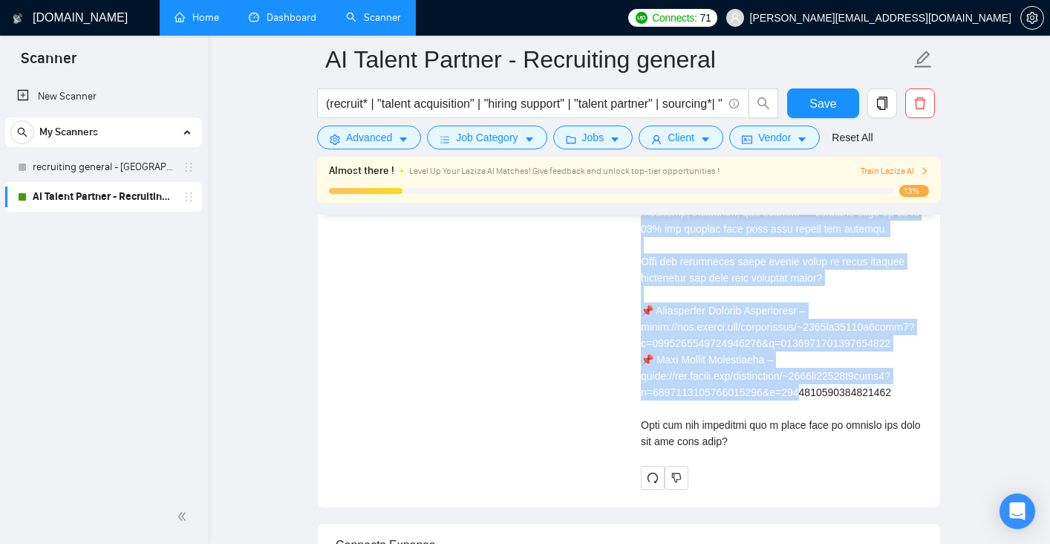
scroll to position [3444, 0]
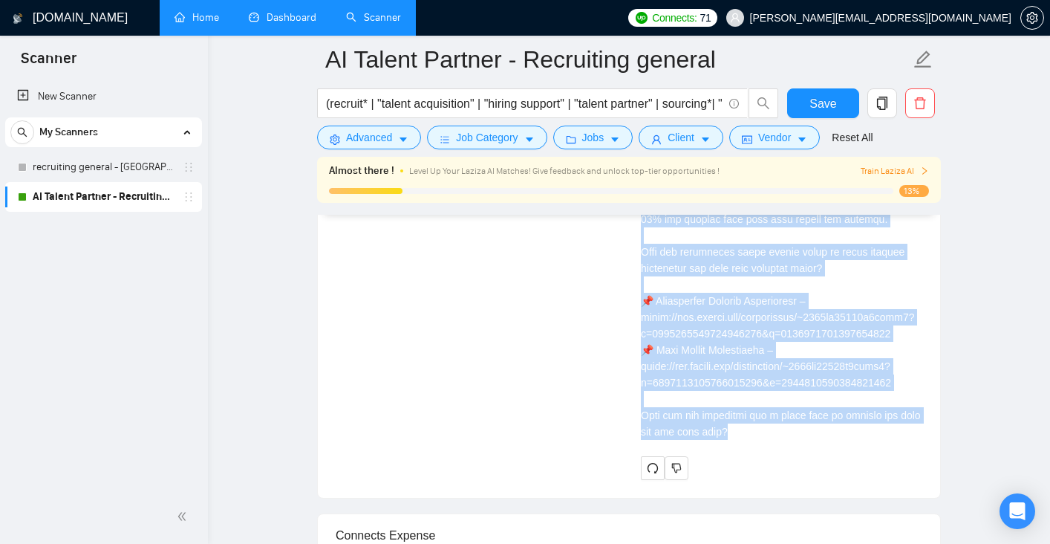
drag, startPoint x: 642, startPoint y: 288, endPoint x: 770, endPoint y: 478, distance: 228.4
click at [770, 440] on div "Cover letter" at bounding box center [781, 203] width 281 height 474
copy div "Lo, Ipsumdolo sitam cons adipi el seddoei tempor incidid ut laboreet dolo-ma-al…"
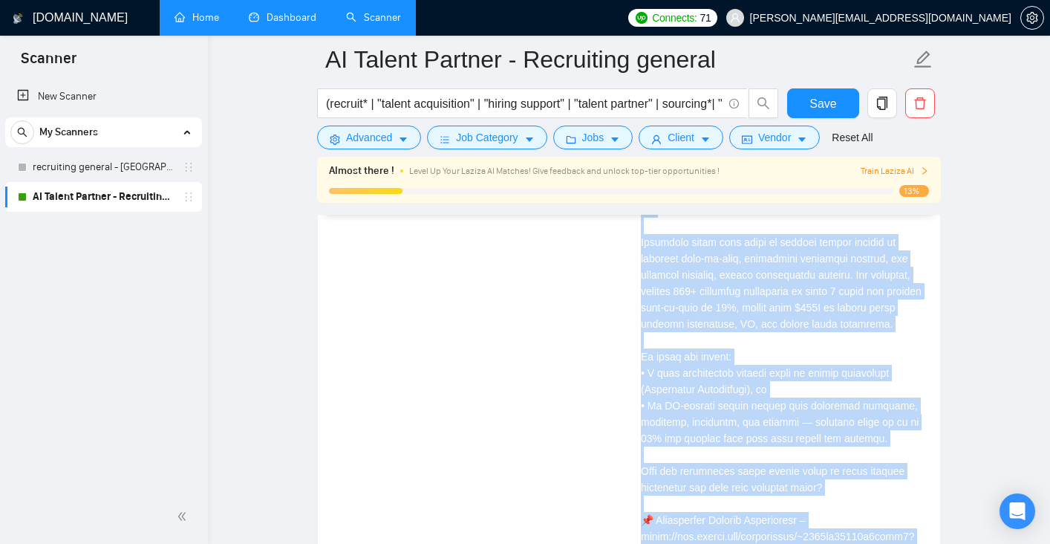
scroll to position [3214, 0]
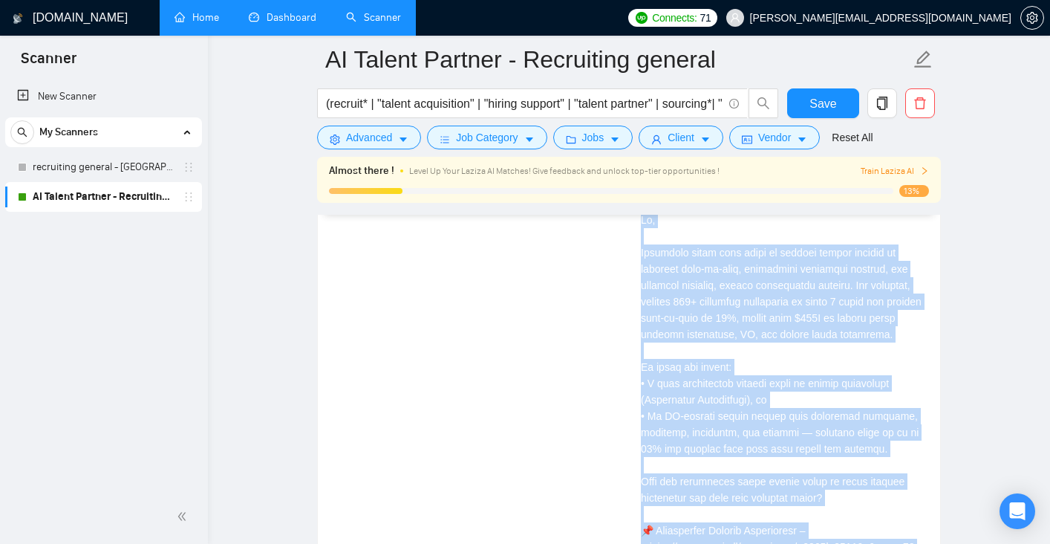
click at [755, 415] on div "Cover letter" at bounding box center [781, 432] width 281 height 474
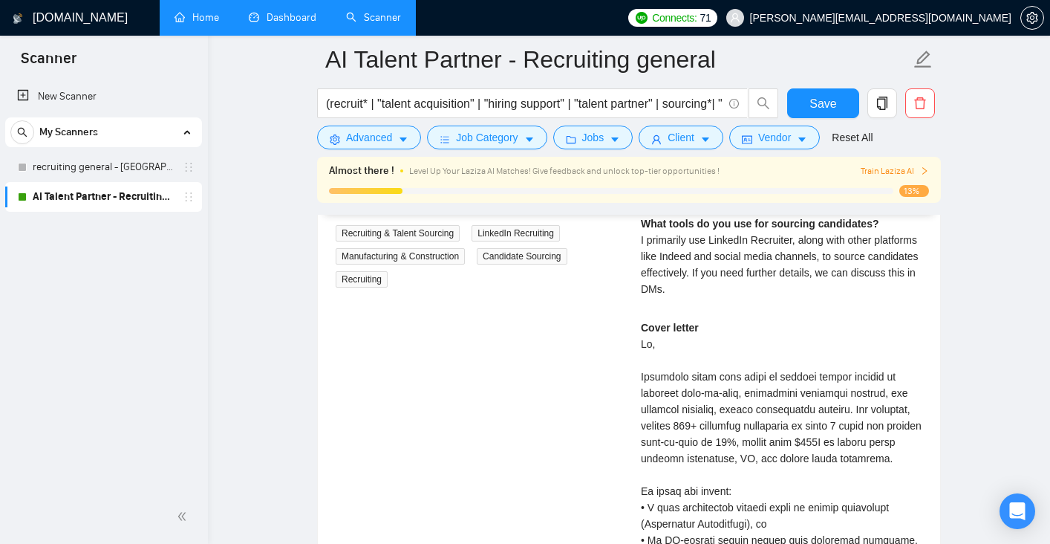
scroll to position [3082, 0]
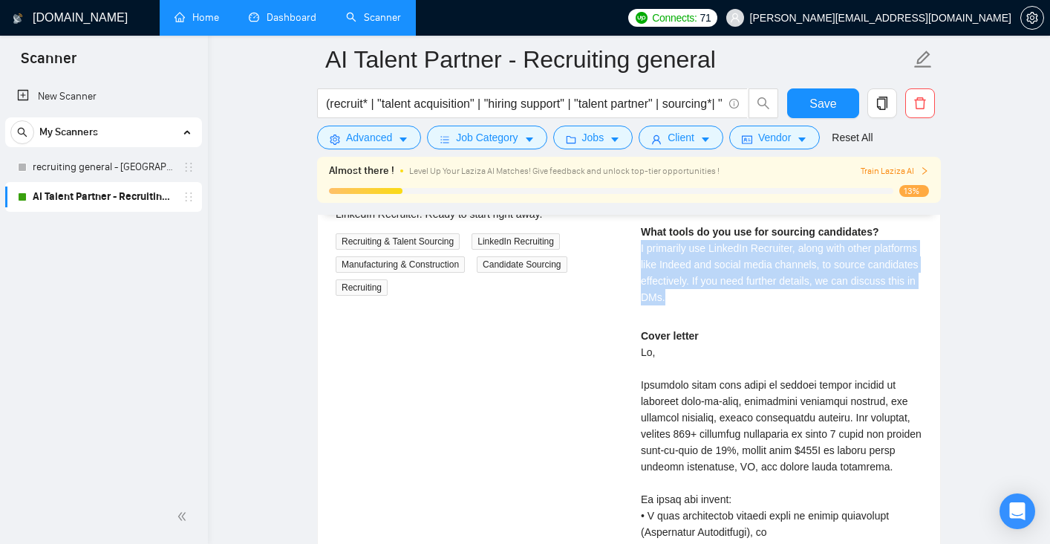
drag, startPoint x: 746, startPoint y: 296, endPoint x: 634, endPoint y: 246, distance: 122.3
click at [634, 246] on div "[PERSON_NAME] Expert Strategic Recruiter $43.00/hr What tools do you use for so…" at bounding box center [781, 489] width 305 height 703
copy span "I primarily use LinkedIn Recruiter, along with other platforms like Indeed and …"
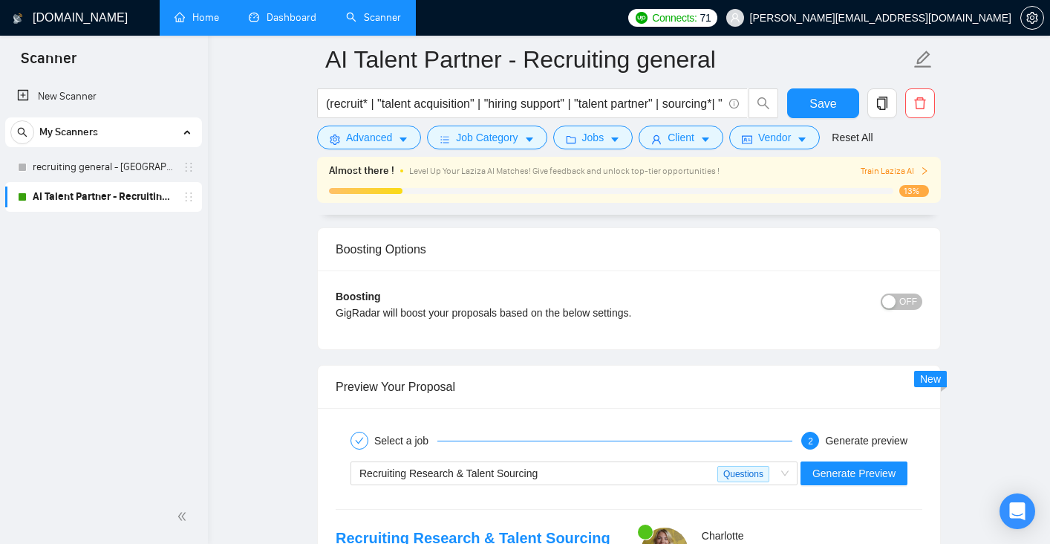
scroll to position [2731, 0]
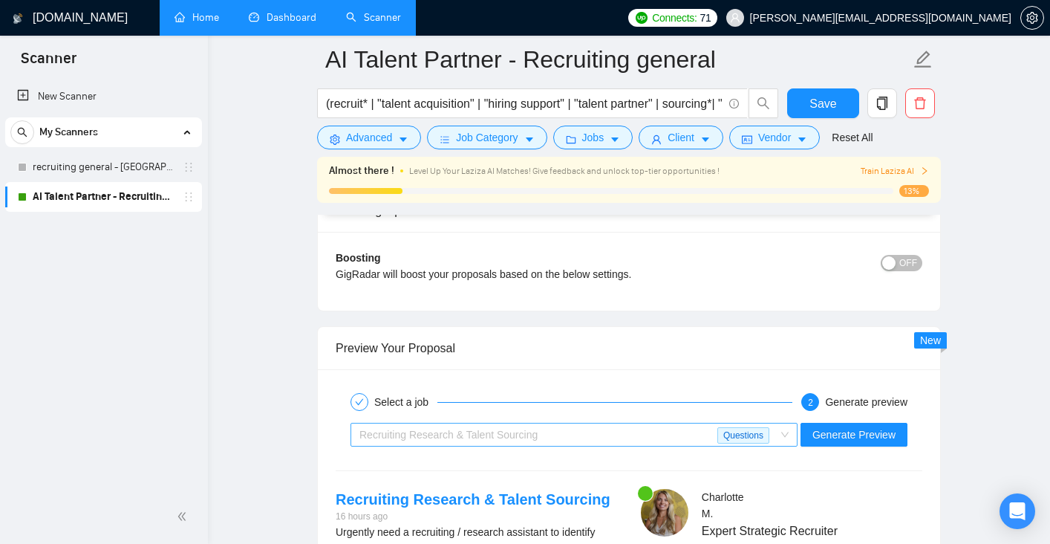
click at [656, 424] on div "Recruiting Research & Talent Sourcing" at bounding box center [538, 434] width 358 height 22
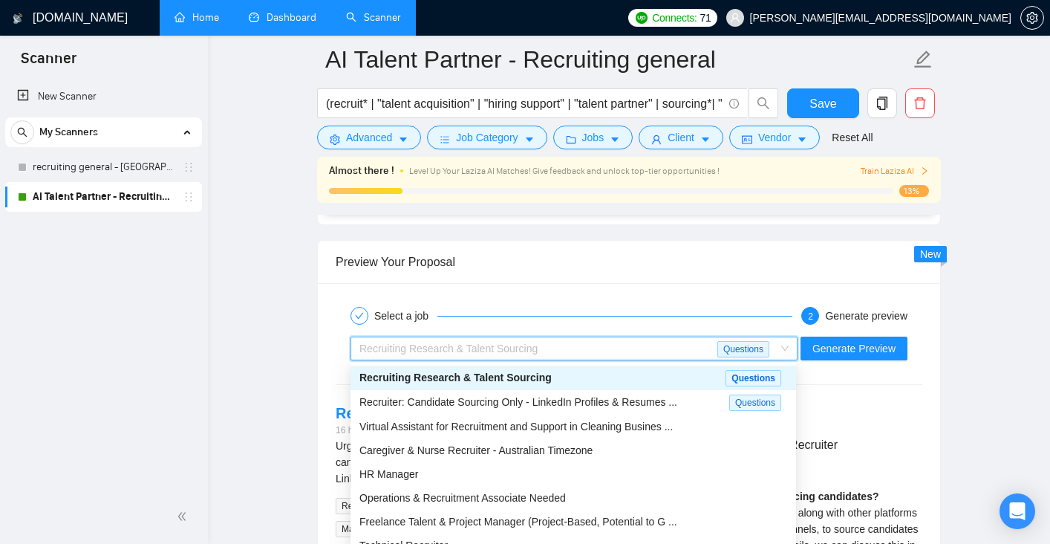
scroll to position [2884, 0]
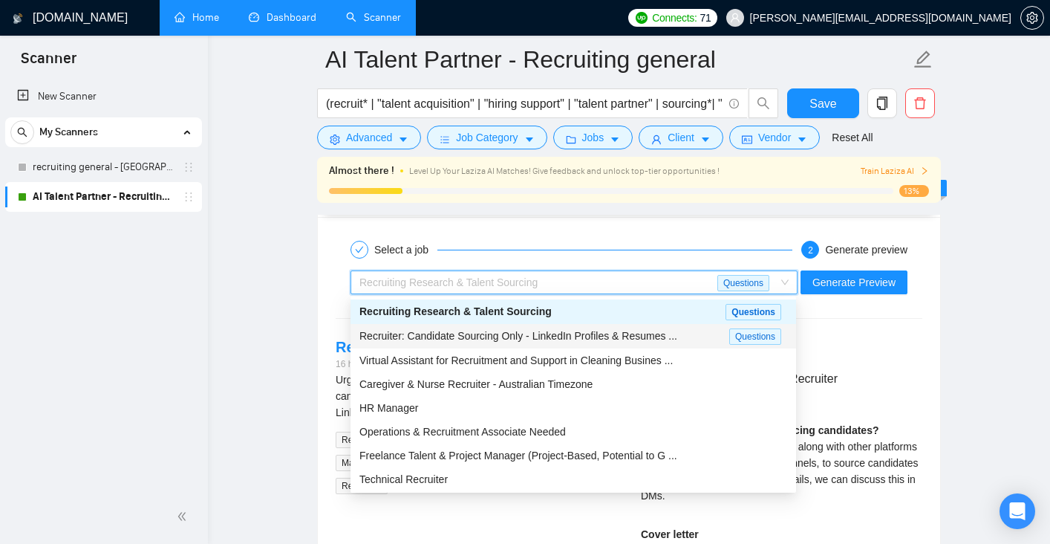
click at [587, 339] on span "Recruiter: Candidate Sourcing Only - LinkedIn Profiles & Resumes ..." at bounding box center [518, 336] width 318 height 12
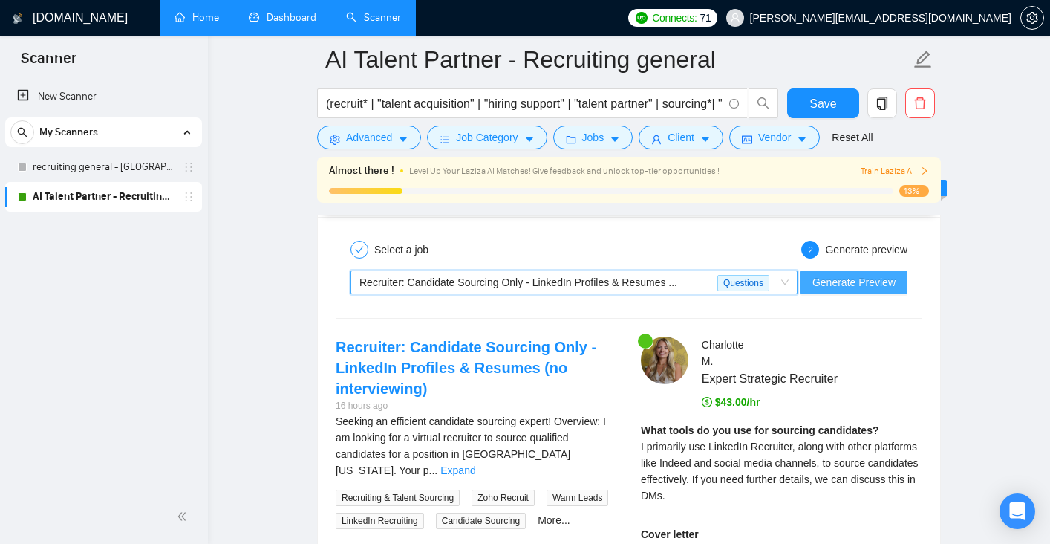
click at [871, 285] on span "Generate Preview" at bounding box center [853, 282] width 83 height 16
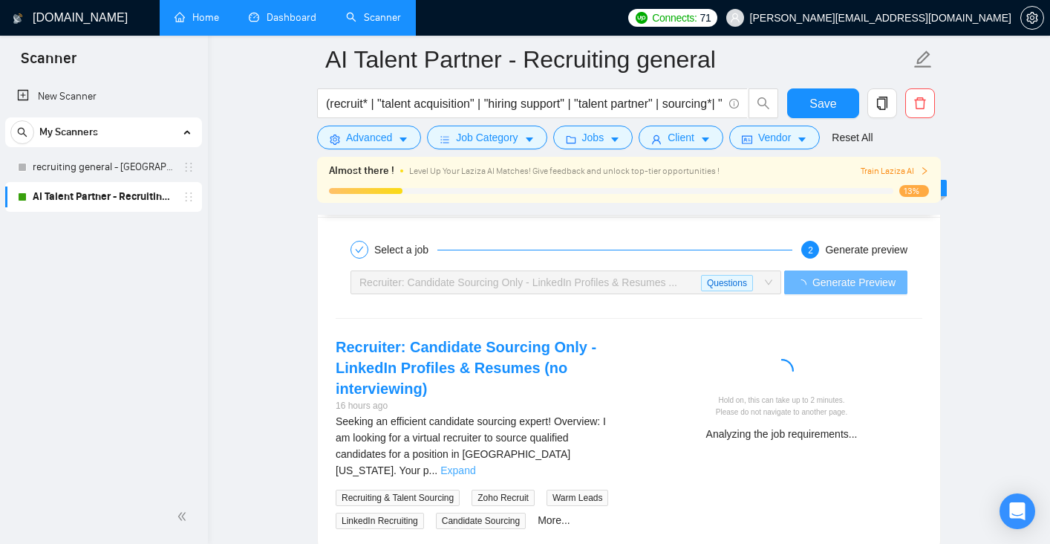
click at [475, 464] on link "Expand" at bounding box center [457, 470] width 35 height 12
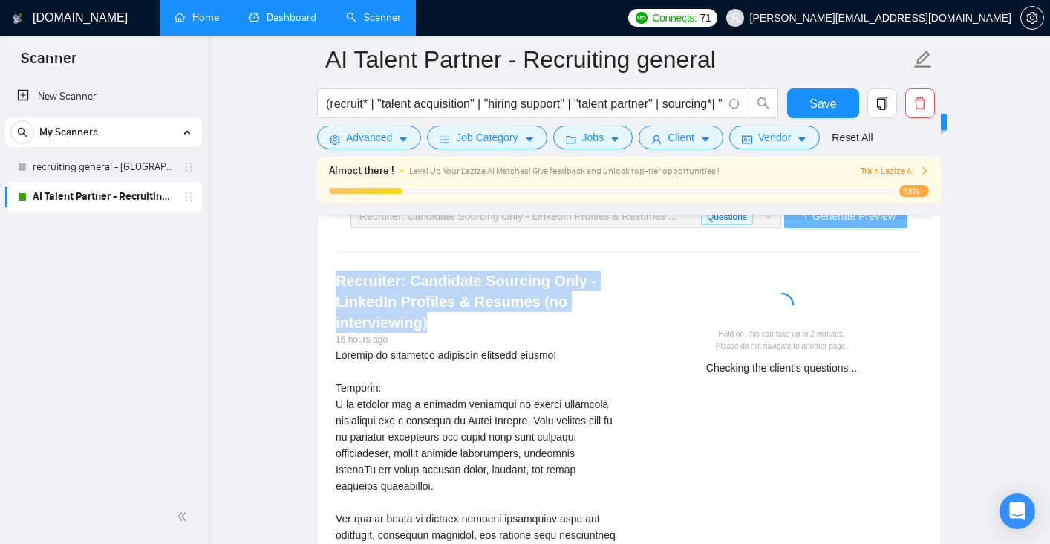
scroll to position [2947, 0]
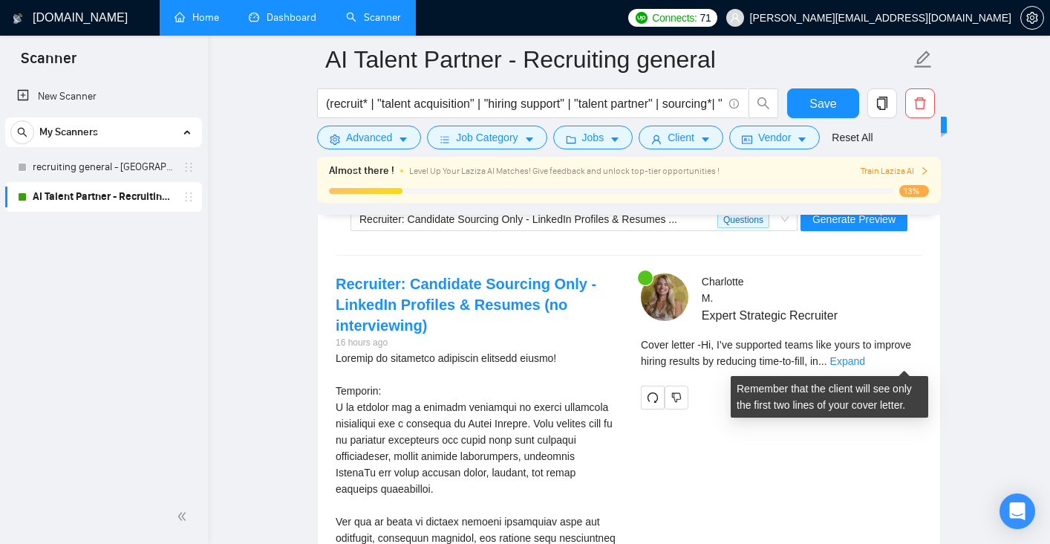
click at [897, 353] on div "Cover letter - Hi, I’ve supported teams like yours to improve hiring results by…" at bounding box center [781, 352] width 281 height 33
click at [865, 359] on link "Expand" at bounding box center [847, 361] width 35 height 12
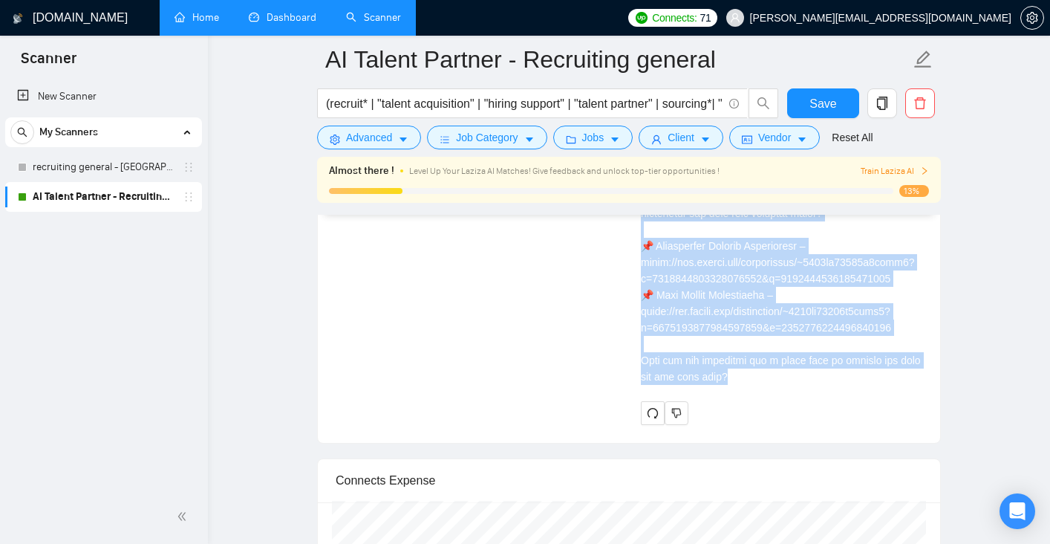
scroll to position [4075, 0]
drag, startPoint x: 639, startPoint y: 228, endPoint x: 853, endPoint y: 415, distance: 284.2
copy div "Lo, I’do sitametco adipi elit seddo ei tempori utlabo etdolor ma aliquaen admi-…"
click at [815, 356] on div "Cover letter" at bounding box center [781, 146] width 281 height 474
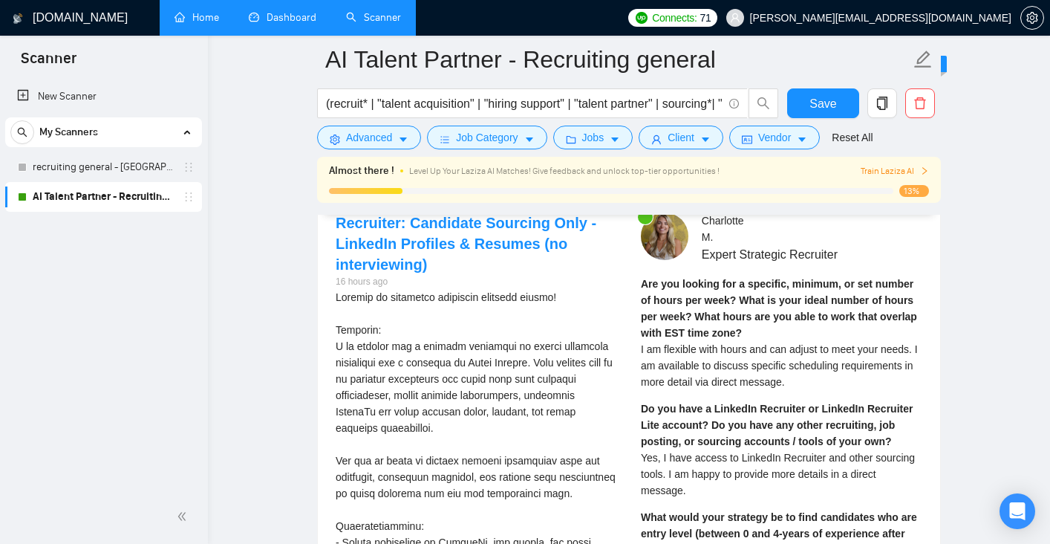
scroll to position [3008, 0]
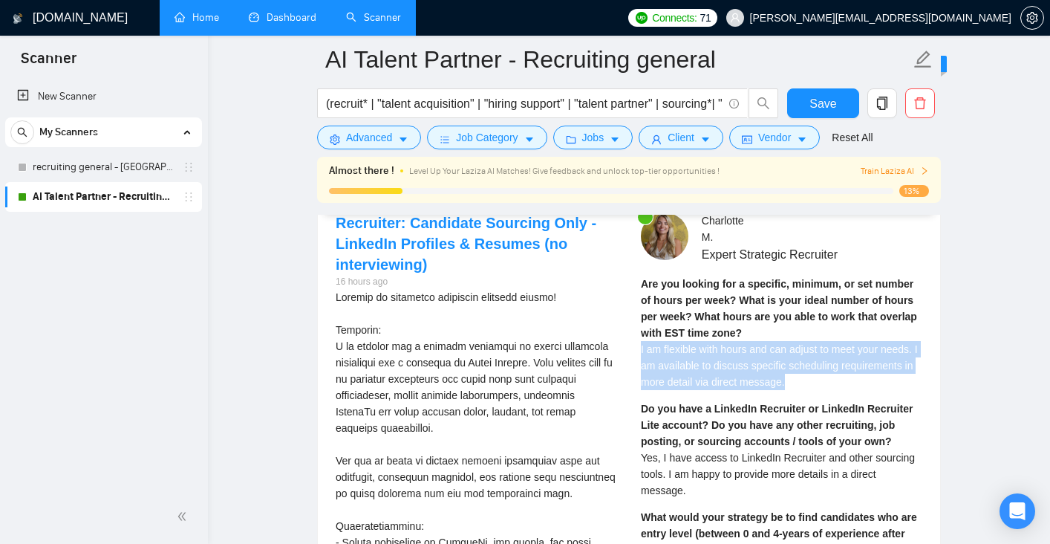
drag, startPoint x: 833, startPoint y: 378, endPoint x: 636, endPoint y: 343, distance: 199.9
copy span "I am flexible with hours and can adjust to meet your needs. I am available to d…"
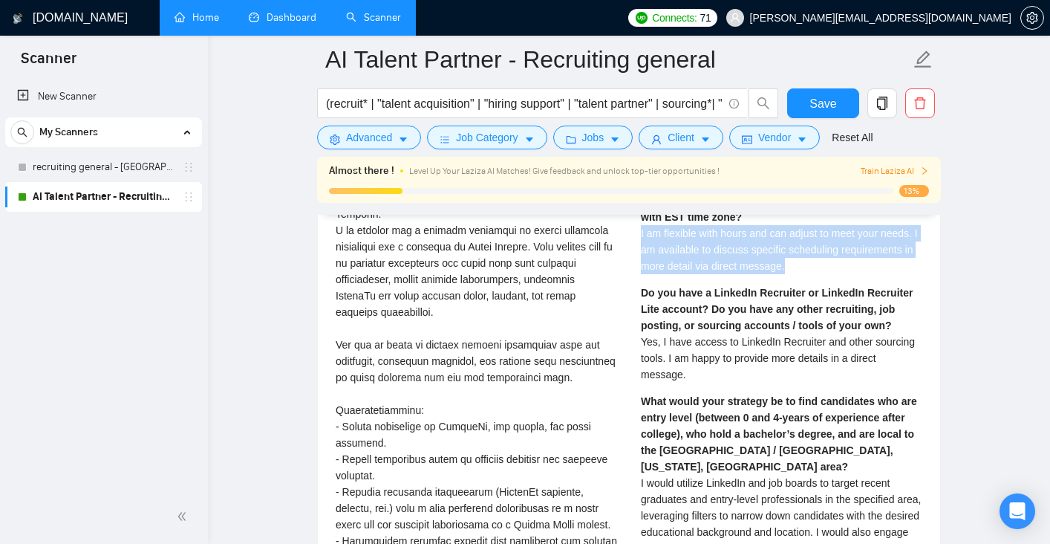
scroll to position [3134, 0]
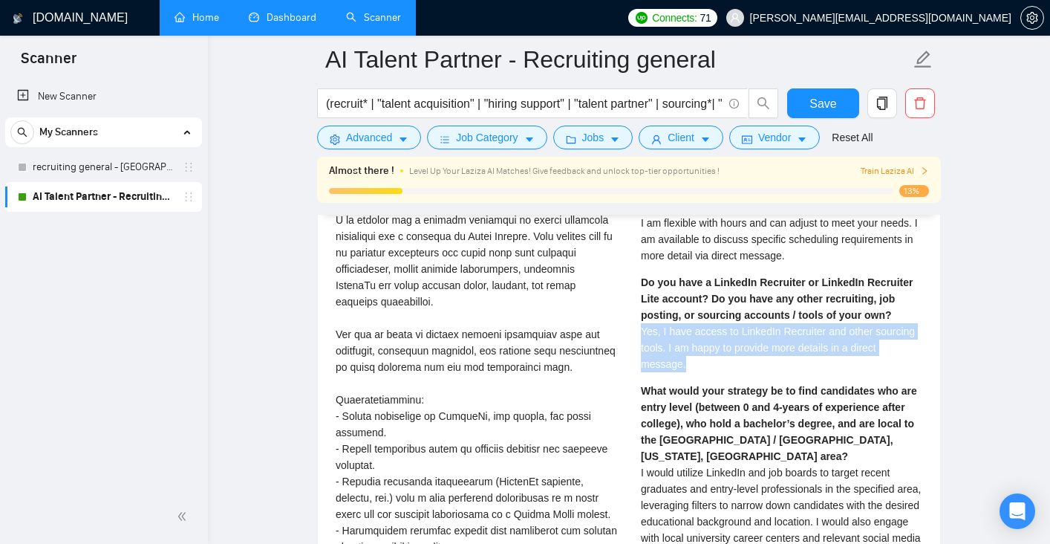
drag, startPoint x: 737, startPoint y: 363, endPoint x: 629, endPoint y: 339, distance: 111.2
copy span "Yes, I have access to LinkedIn Recruiter and other sourcing tools. I am happy t…"
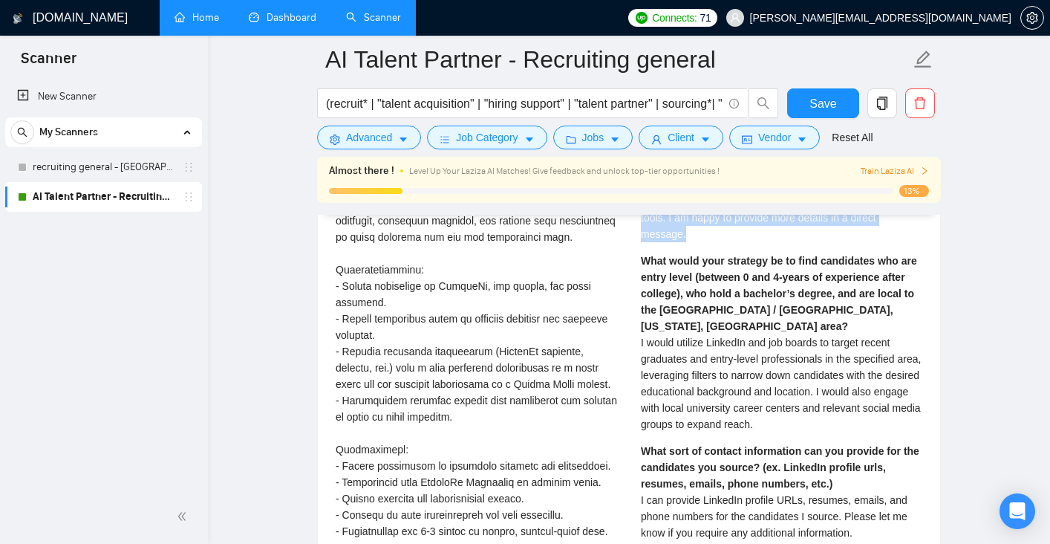
scroll to position [3270, 0]
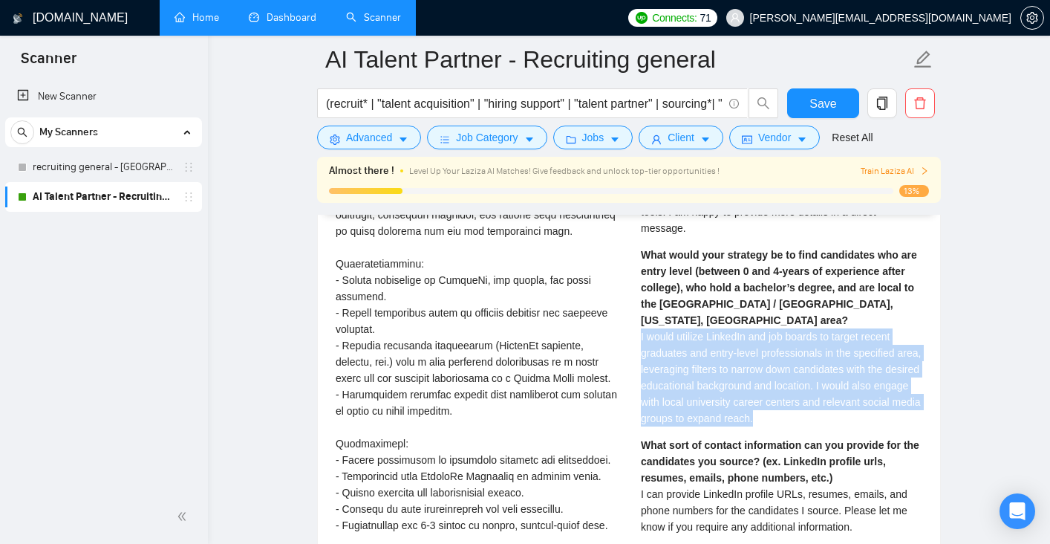
drag, startPoint x: 837, startPoint y: 405, endPoint x: 640, endPoint y: 318, distance: 215.1
copy span "I would utilize LinkedIn and job boards to target recent graduates and entry-le…"
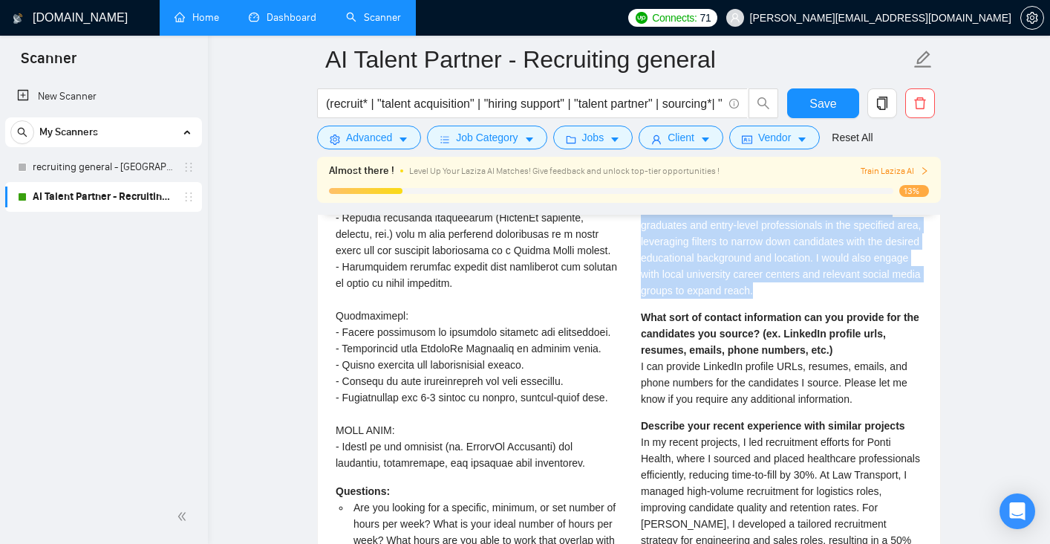
scroll to position [3401, 0]
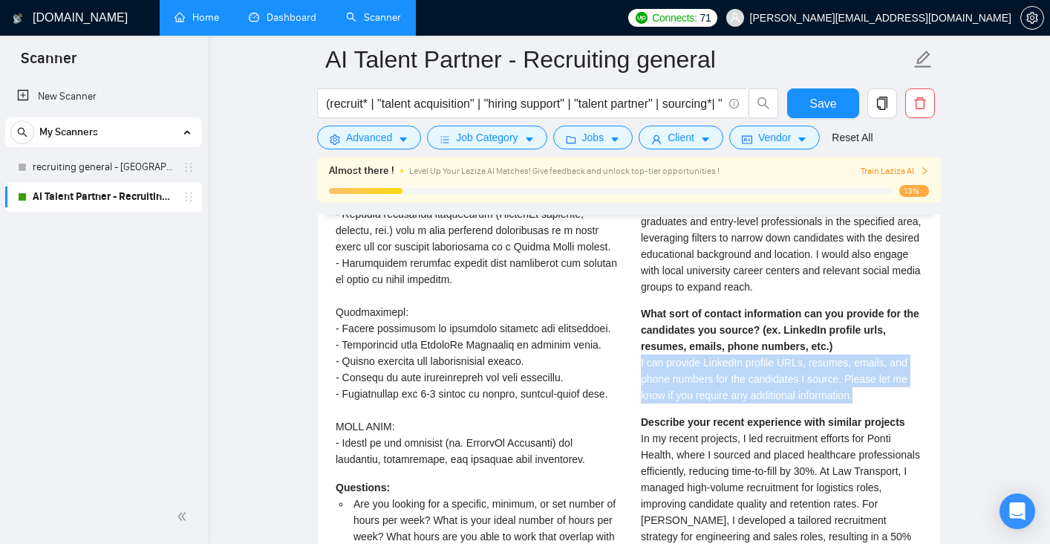
drag, startPoint x: 870, startPoint y: 382, endPoint x: 635, endPoint y: 347, distance: 237.4
click at [635, 347] on div "[PERSON_NAME] Expert Strategic Recruiter Are you looking for a specific, minimu…" at bounding box center [781, 458] width 305 height 1278
copy span "I can provide LinkedIn profile URLs, resumes, emails, and phone numbers for the…"
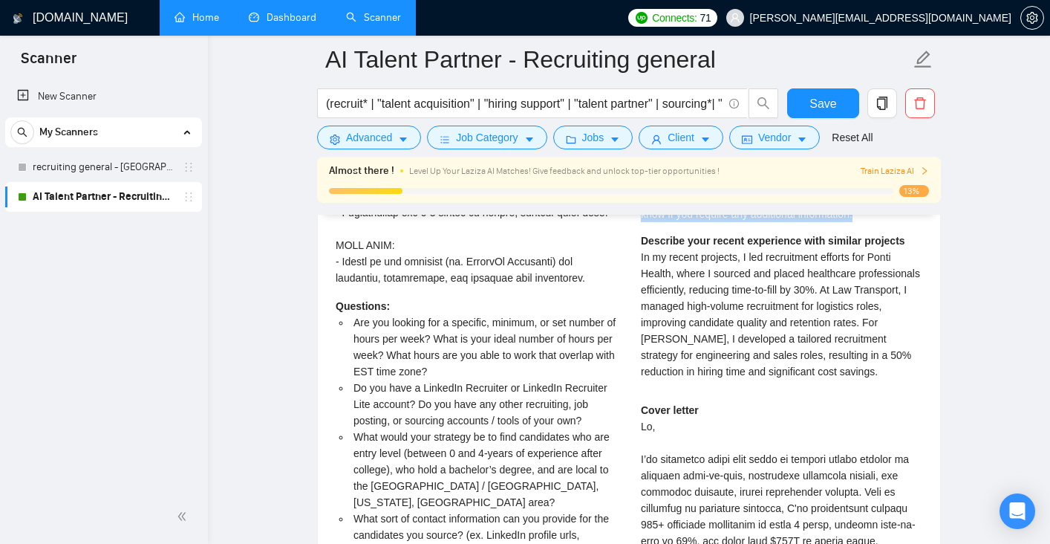
scroll to position [3554, 0]
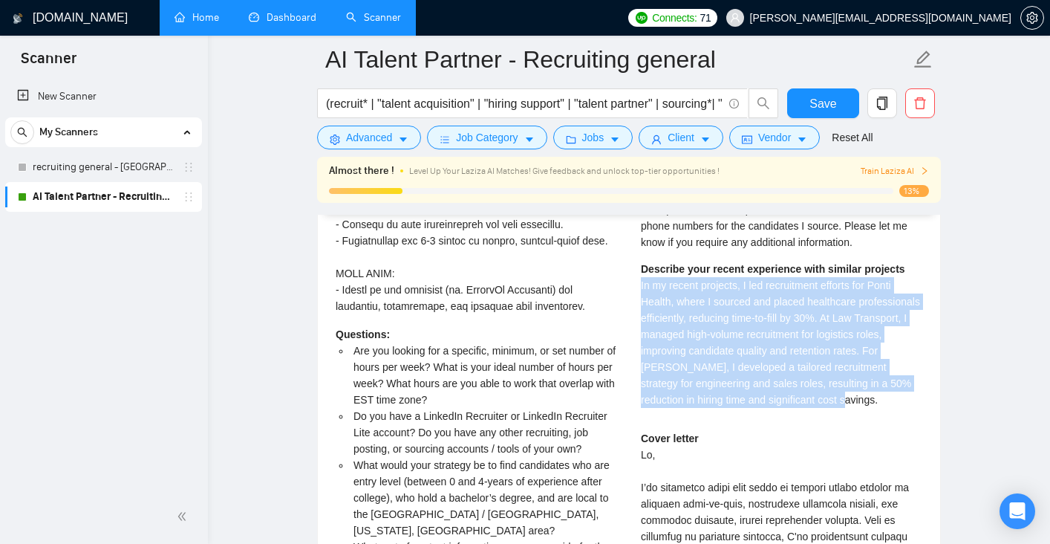
drag, startPoint x: 913, startPoint y: 385, endPoint x: 638, endPoint y: 270, distance: 298.9
click at [638, 270] on div "[PERSON_NAME] Expert Strategic Recruiter Are you looking for a specific, minimu…" at bounding box center [781, 305] width 305 height 1278
copy span "In my recent projects, I led recruitment efforts for Ponti Health, where I sour…"
click at [720, 375] on div "Describe your recent experience with similar projects In my recent projects, I …" at bounding box center [781, 334] width 281 height 147
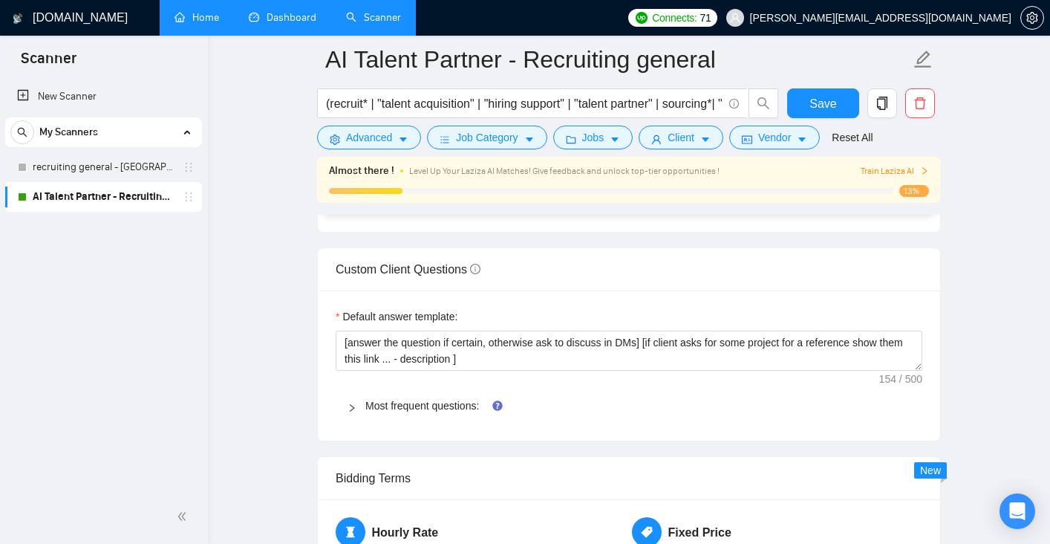
scroll to position [2074, 0]
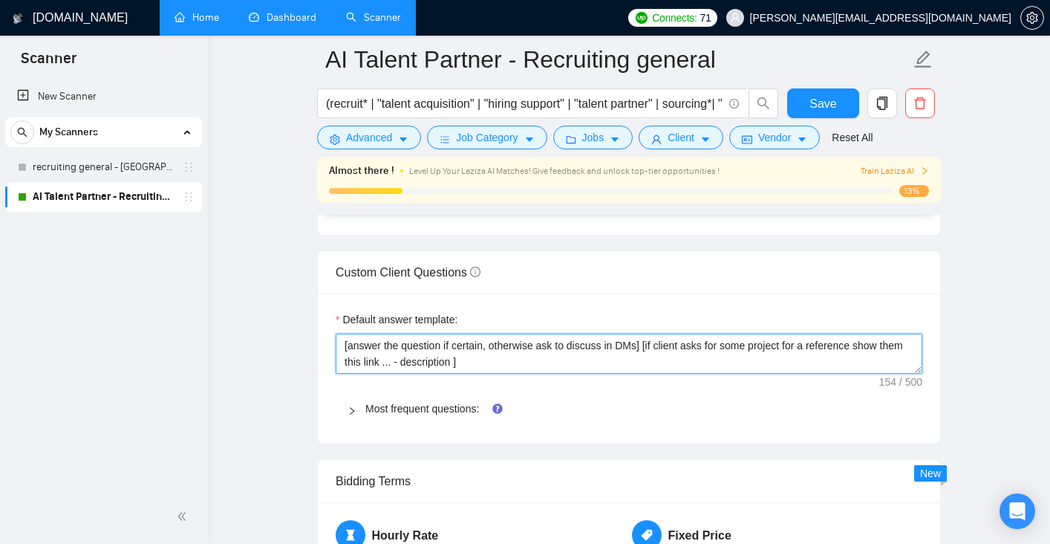
click at [576, 355] on textarea "[answer the question if certain, otherwise ask to discuss in DMs] [if client as…" at bounding box center [629, 353] width 587 height 40
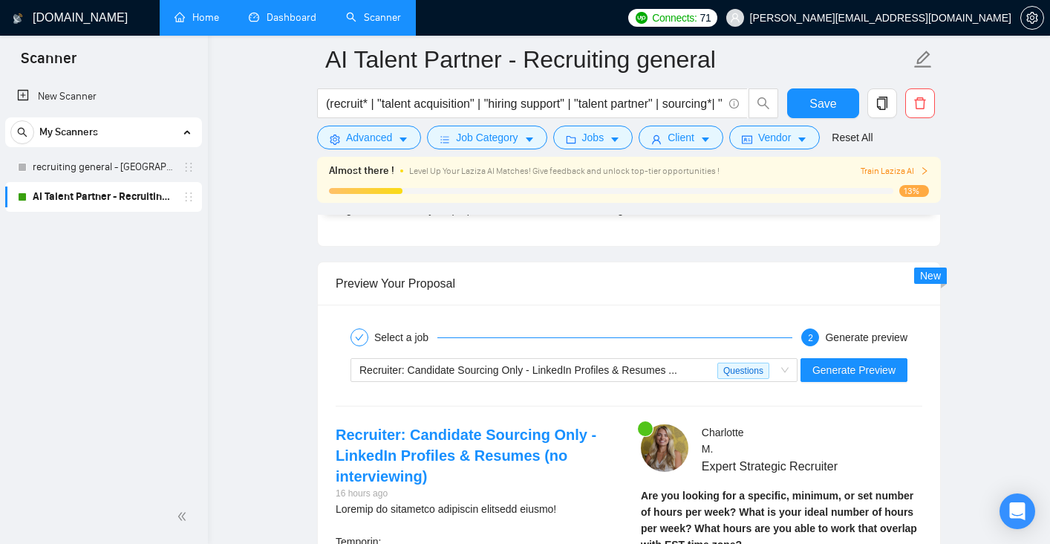
scroll to position [2878, 0]
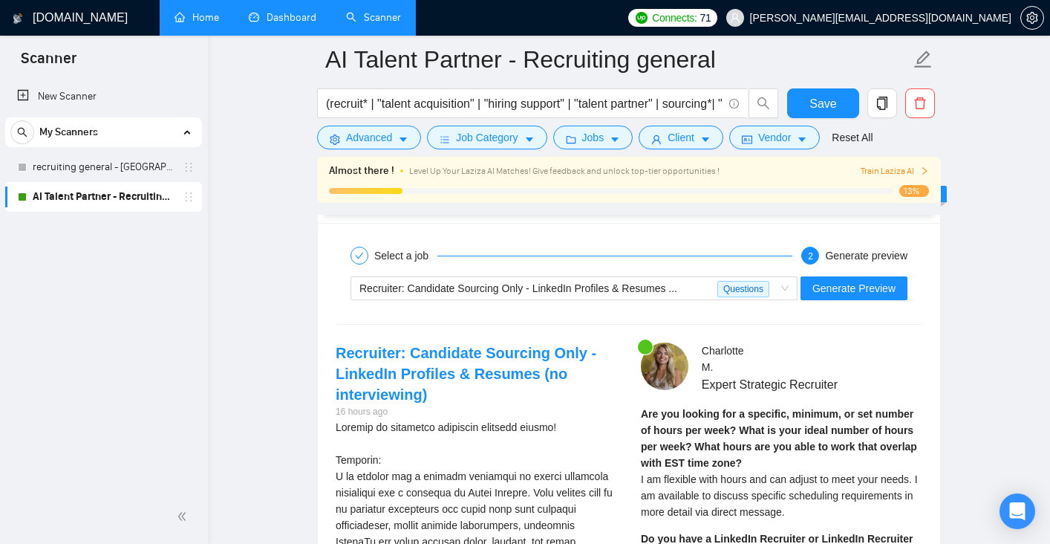
click at [703, 301] on div "Recruiter: Candidate Sourcing Only - LinkedIn Profiles & Resumes ... Questions …" at bounding box center [629, 288] width 590 height 36
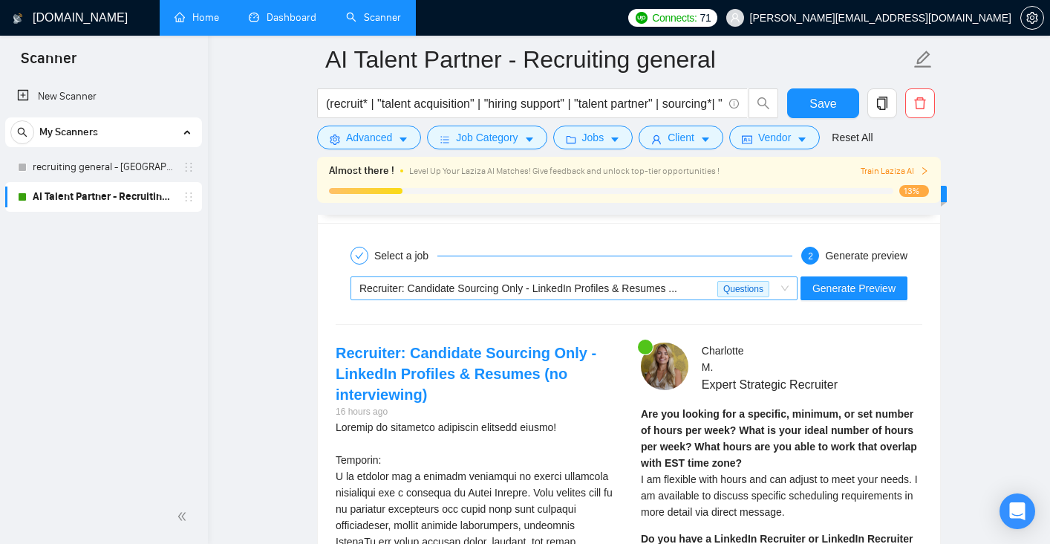
click at [671, 287] on span "Recruiter: Candidate Sourcing Only - LinkedIn Profiles & Resumes ..." at bounding box center [518, 288] width 318 height 12
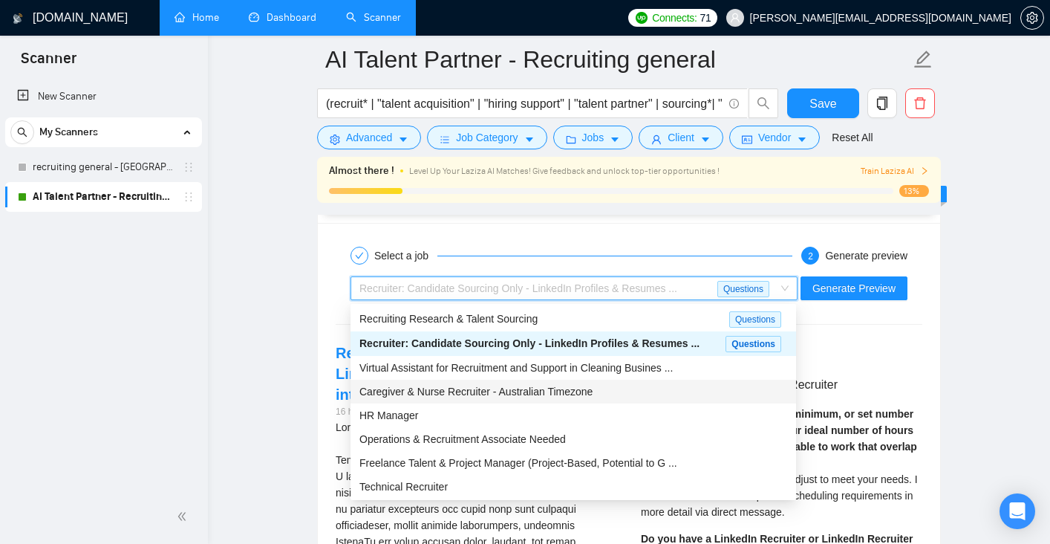
click at [630, 394] on div "Caregiver & Nurse Recruiter - Australian Timezone" at bounding box center [573, 391] width 428 height 16
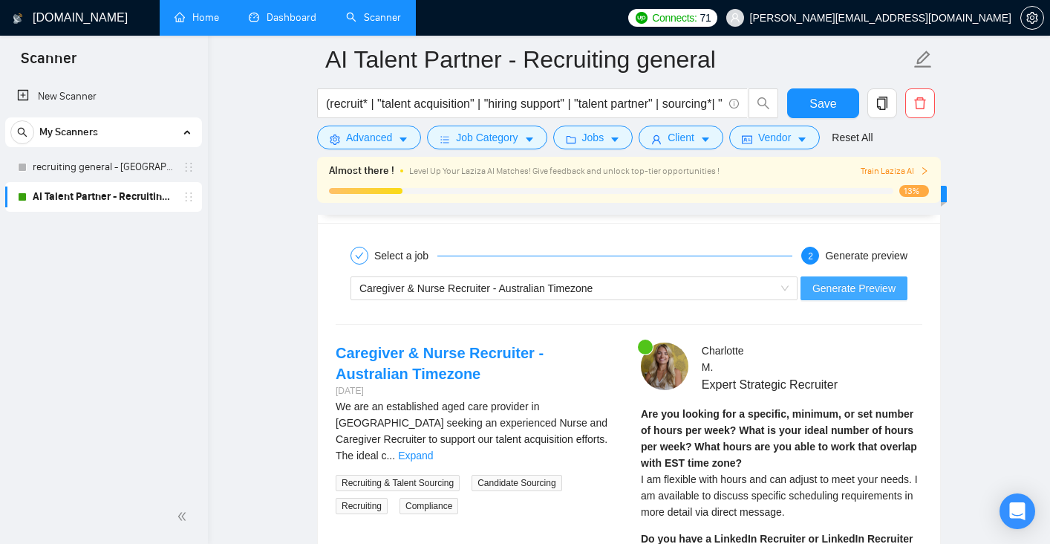
click at [836, 282] on span "Generate Preview" at bounding box center [853, 288] width 83 height 16
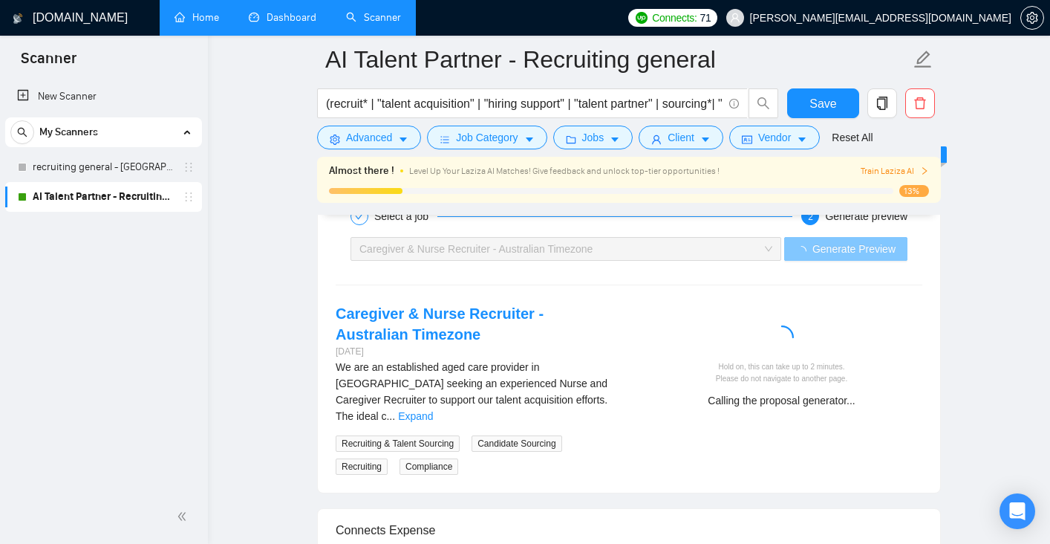
scroll to position [2927, 0]
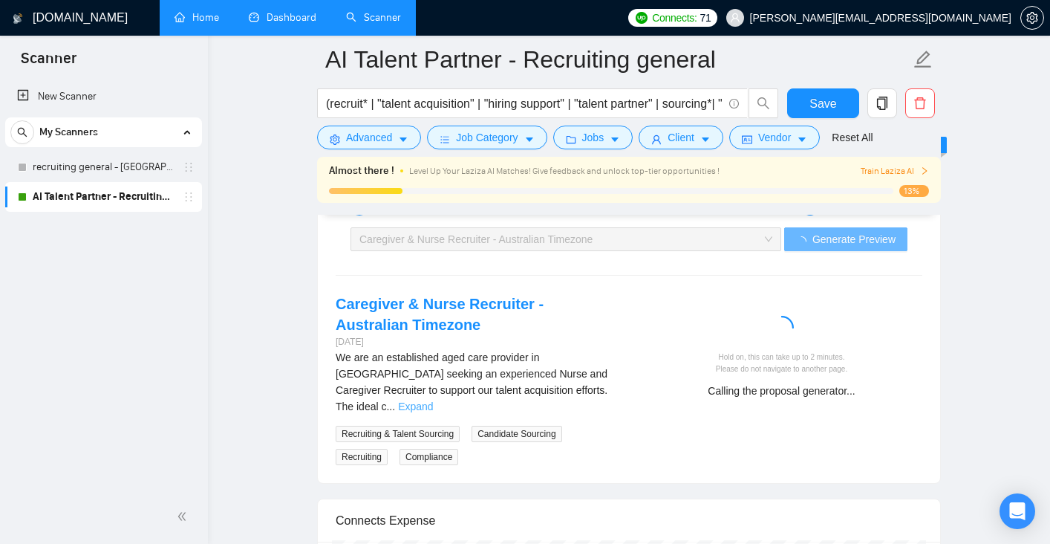
click at [433, 400] on link "Expand" at bounding box center [415, 406] width 35 height 12
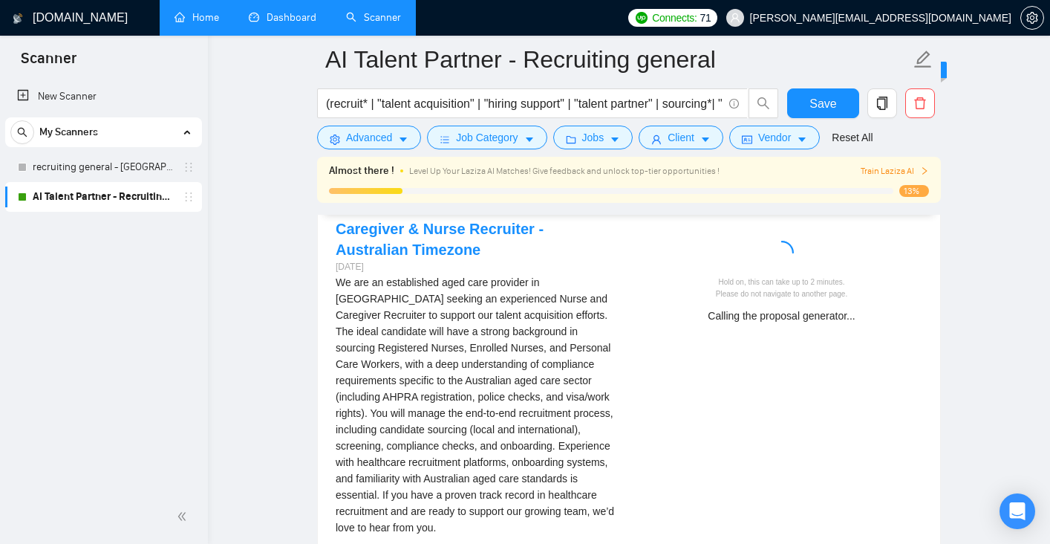
scroll to position [3020, 0]
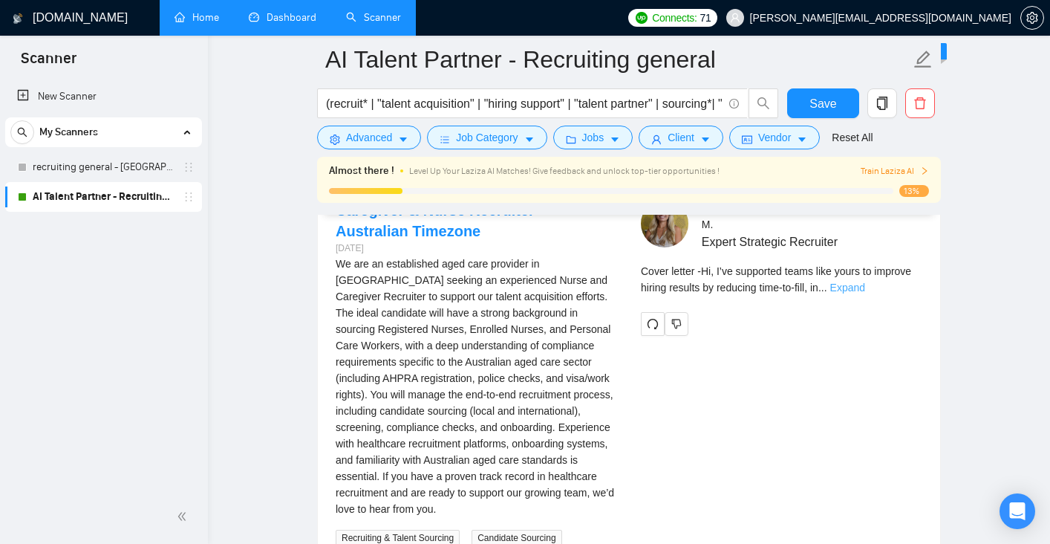
click at [865, 282] on link "Expand" at bounding box center [847, 287] width 35 height 12
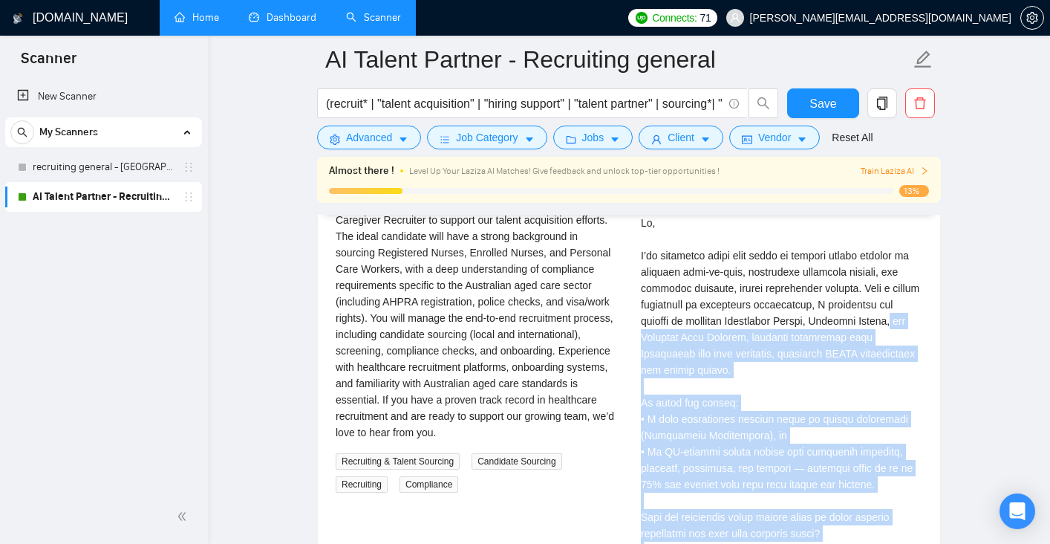
scroll to position [3062, 0]
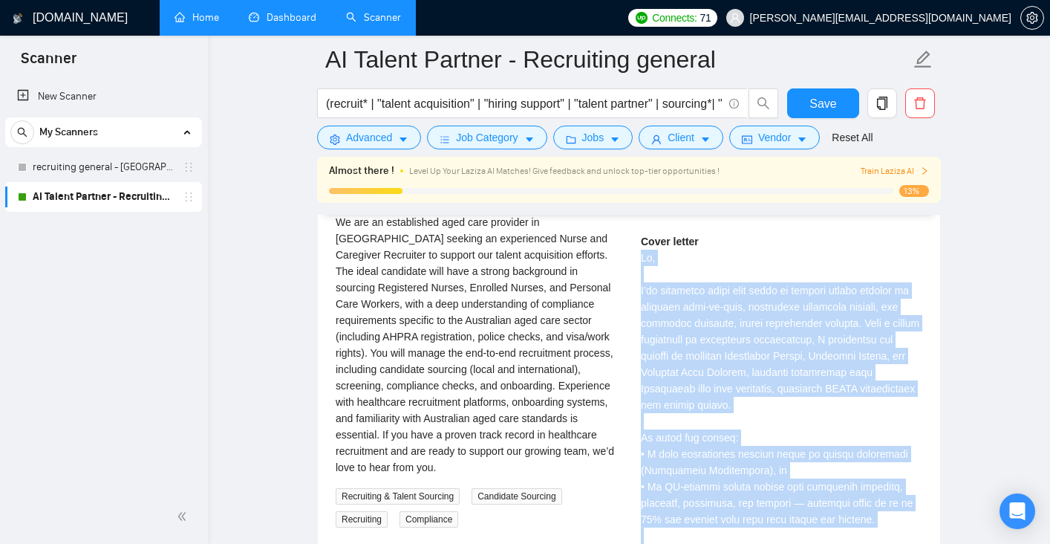
drag, startPoint x: 754, startPoint y: 435, endPoint x: 640, endPoint y: 252, distance: 215.1
click at [640, 252] on div "[PERSON_NAME] Expert Strategic Recruiter Cover letter" at bounding box center [781, 469] width 305 height 622
copy div "Lo, I’do sitametco adipi elit seddo ei tempori utlabo etdolor ma aliquaen admi-…"
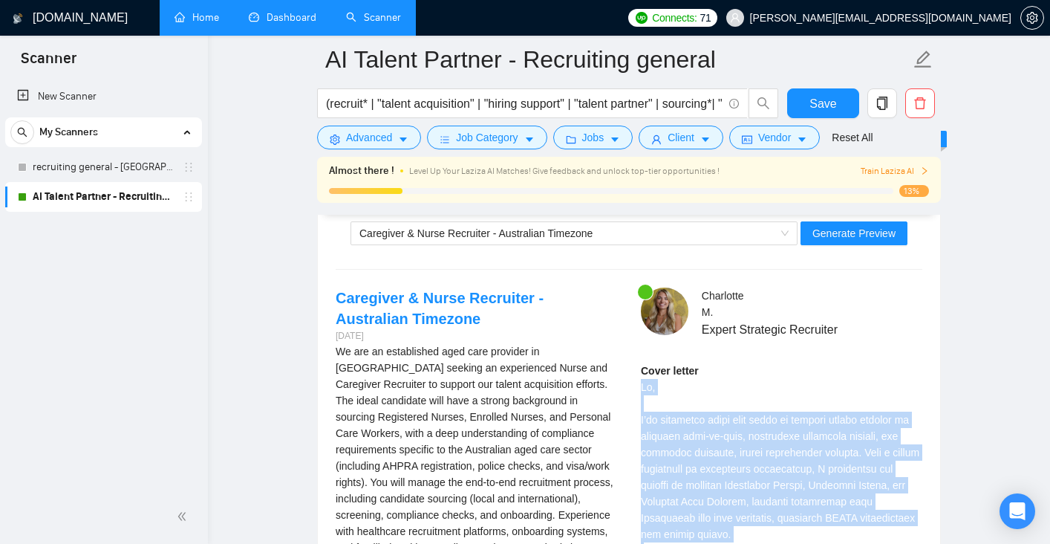
scroll to position [2878, 0]
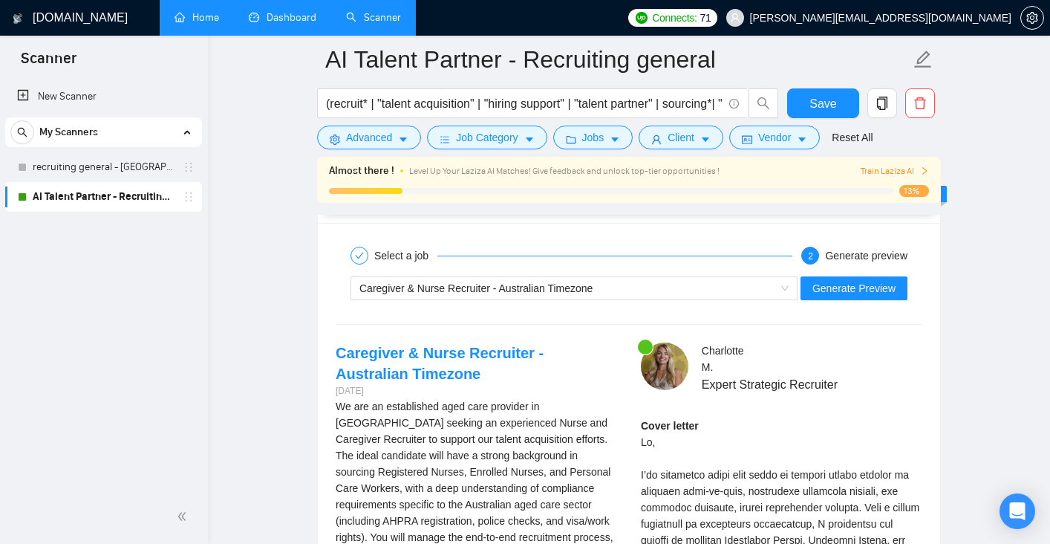
click at [824, 109] on span "Save" at bounding box center [822, 103] width 27 height 19
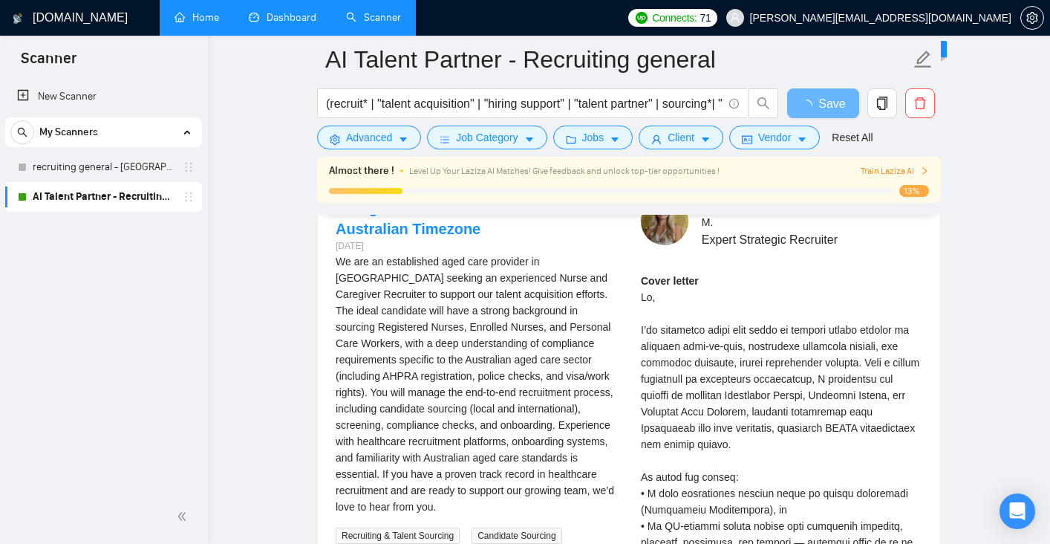
click at [904, 167] on span "Train Laziza AI" at bounding box center [895, 171] width 68 height 14
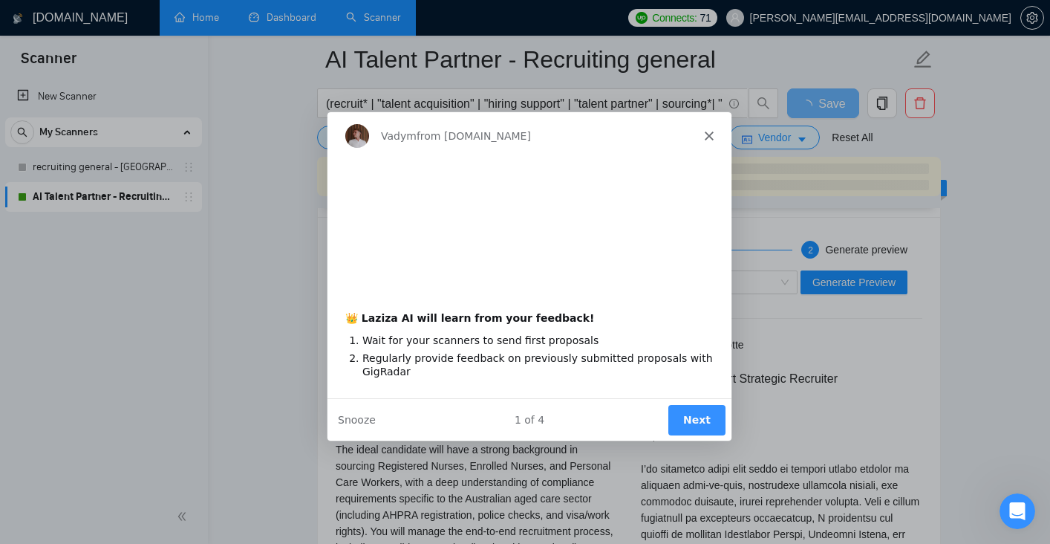
scroll to position [0, 0]
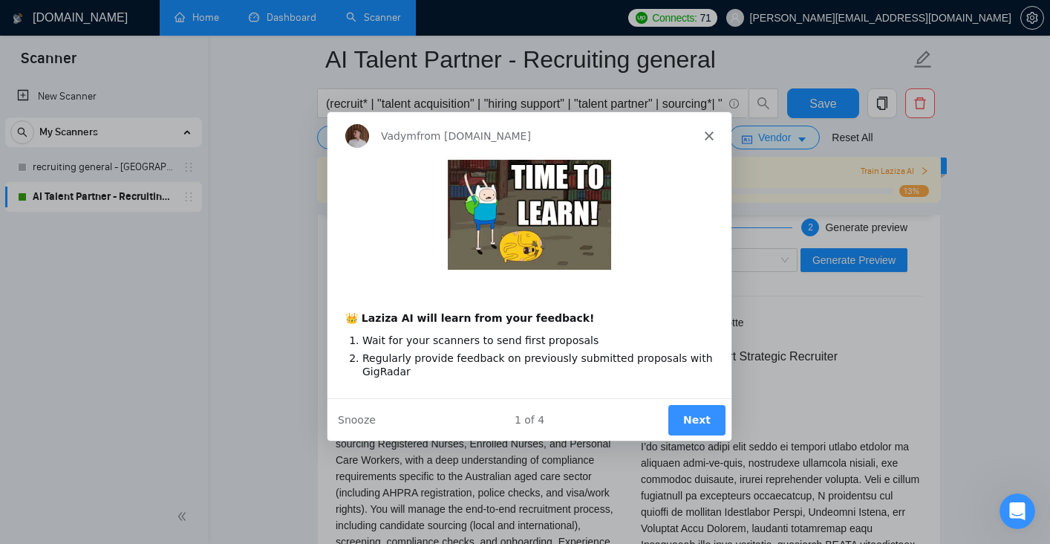
click at [687, 420] on button "Next" at bounding box center [696, 418] width 57 height 30
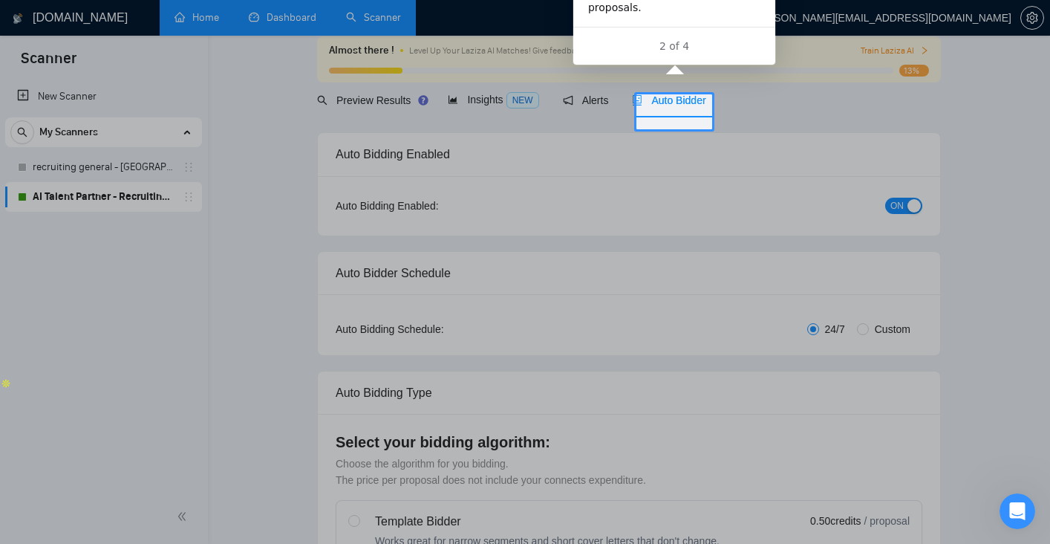
scroll to position [21, 0]
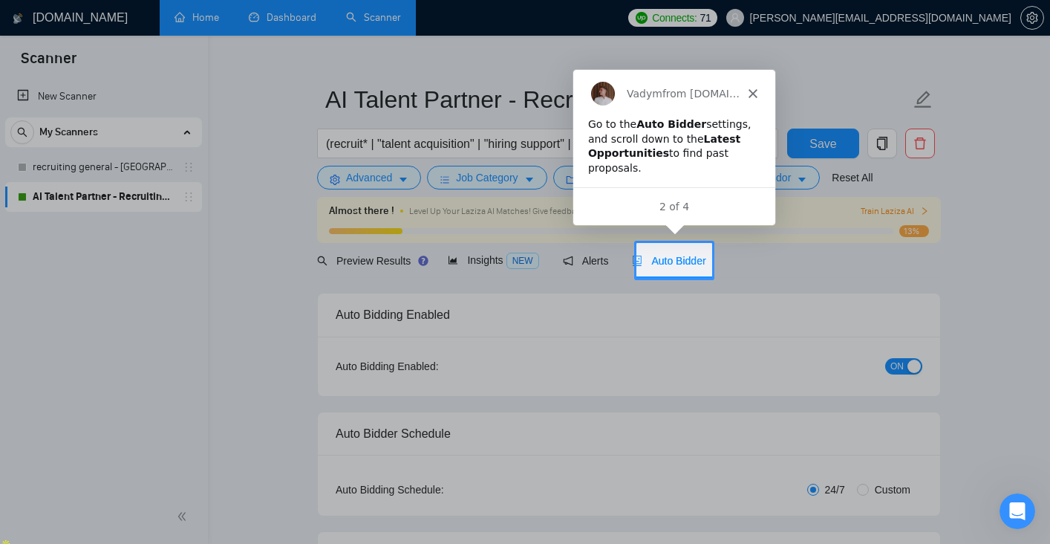
click at [668, 257] on span "Auto Bidder" at bounding box center [669, 261] width 74 height 12
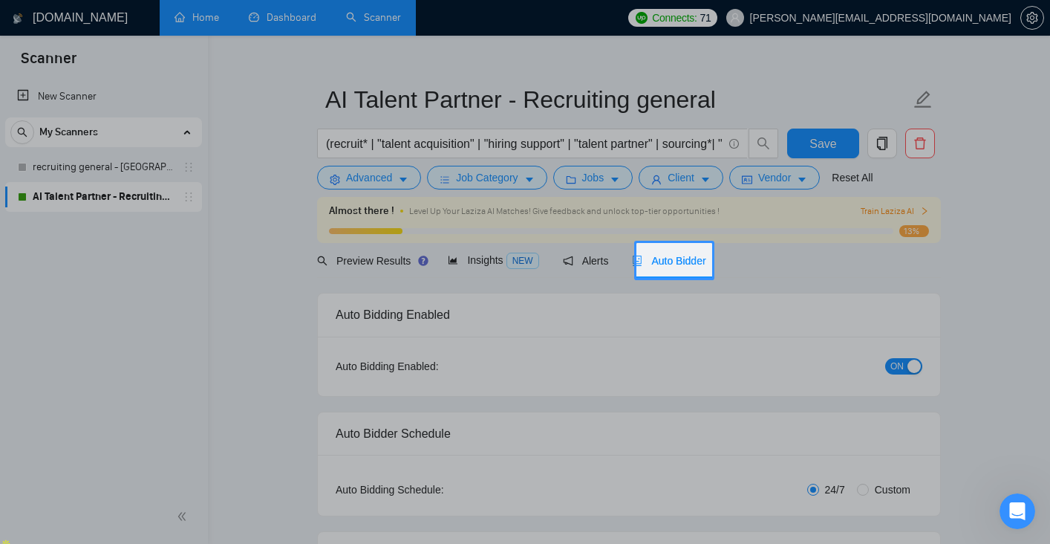
click at [679, 245] on div "Auto Bidder" at bounding box center [669, 260] width 74 height 35
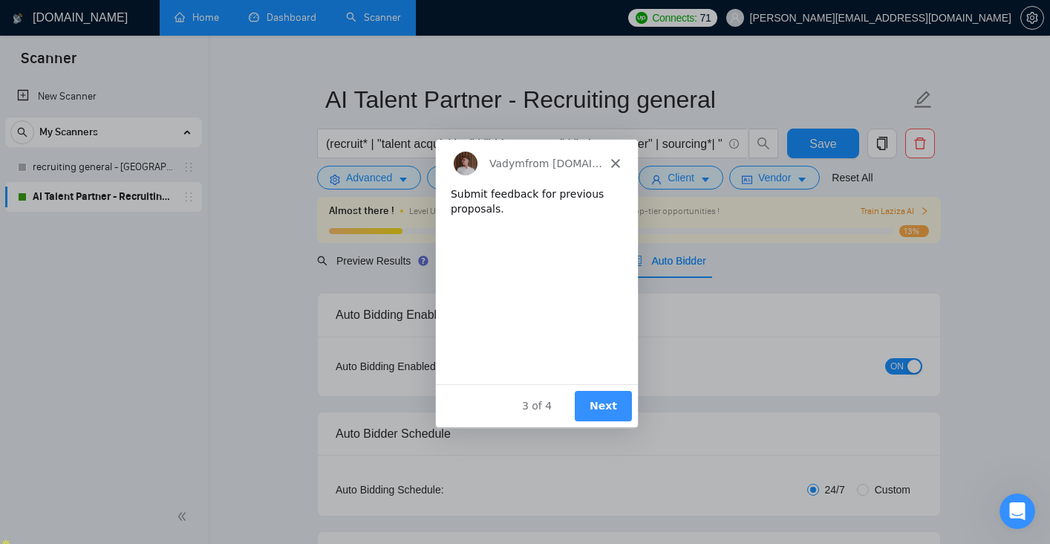
scroll to position [0, 0]
click at [275, 374] on div "Product tour overlay" at bounding box center [525, 272] width 1050 height 544
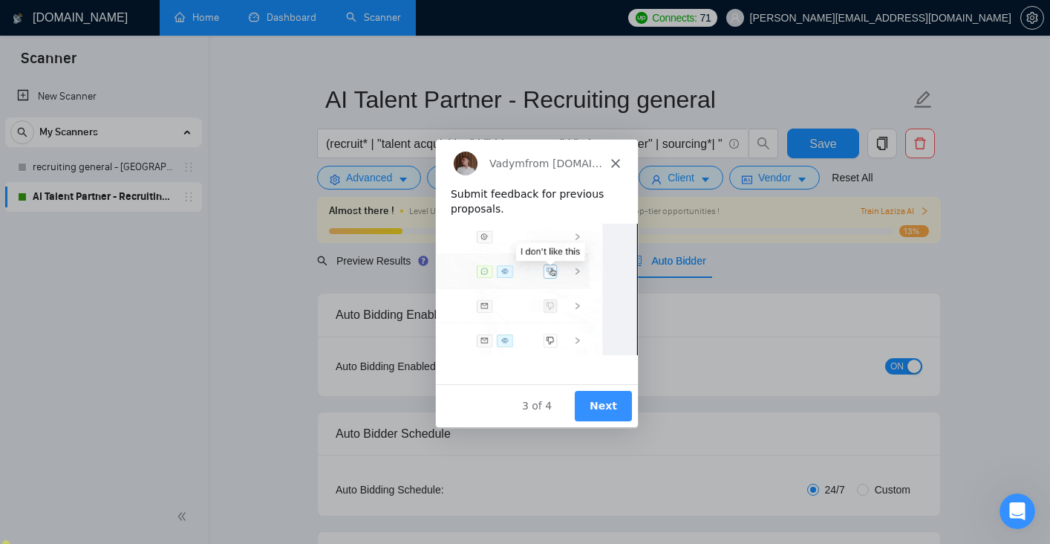
click at [590, 403] on button "Next" at bounding box center [602, 405] width 57 height 30
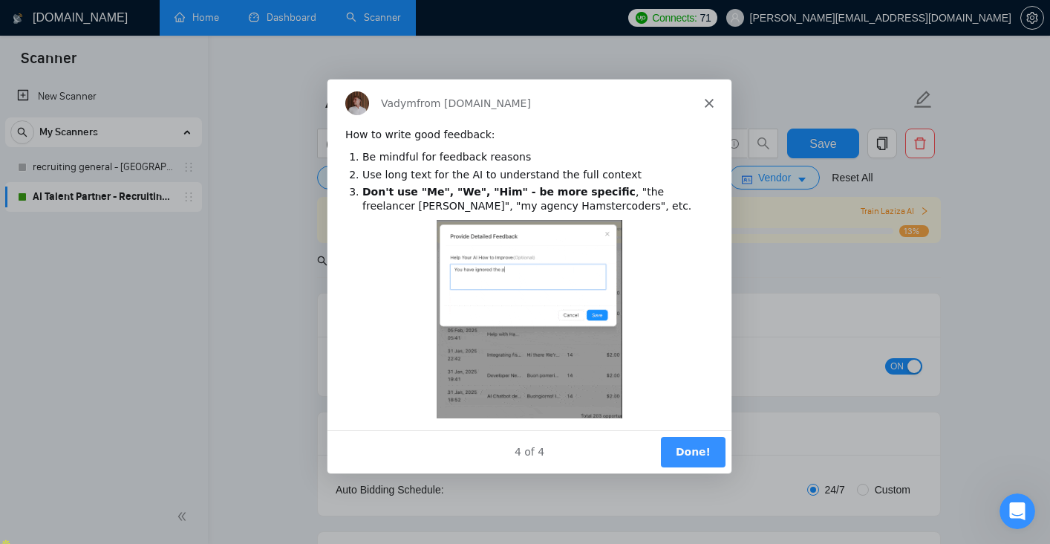
click at [692, 442] on button "Done!" at bounding box center [692, 450] width 65 height 30
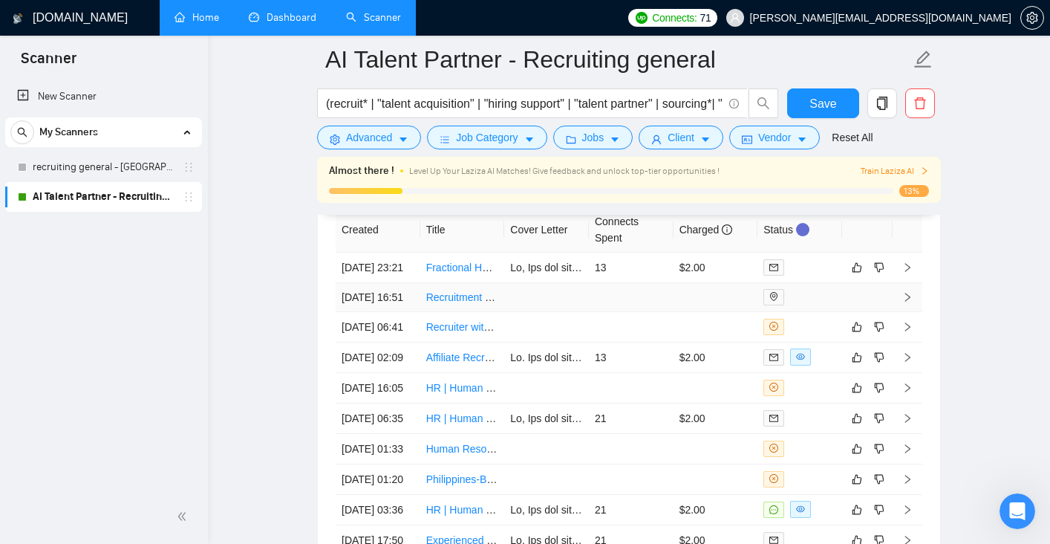
scroll to position [4297, 0]
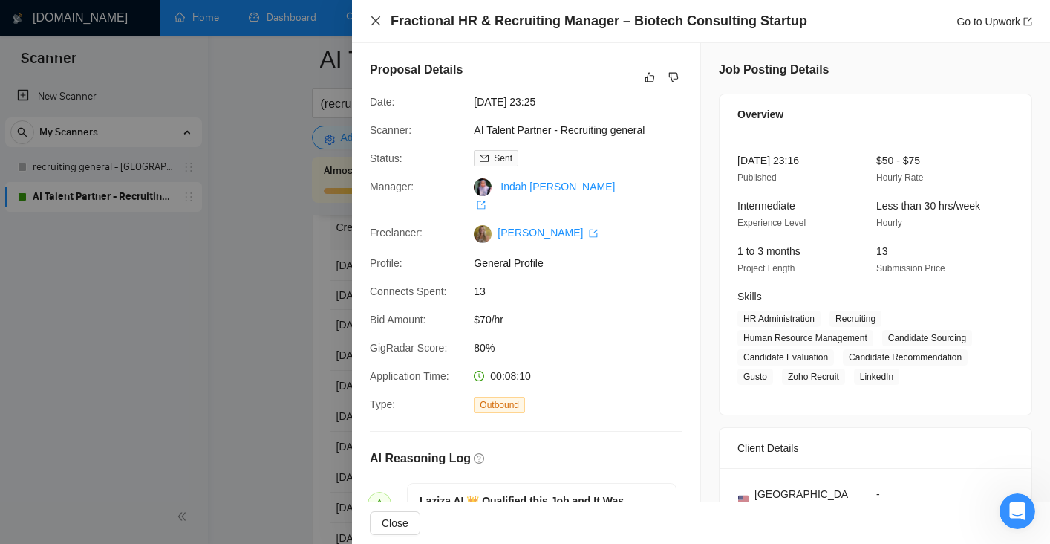
click at [373, 22] on icon "close" at bounding box center [376, 21] width 12 height 12
